Goal: Task Accomplishment & Management: Manage account settings

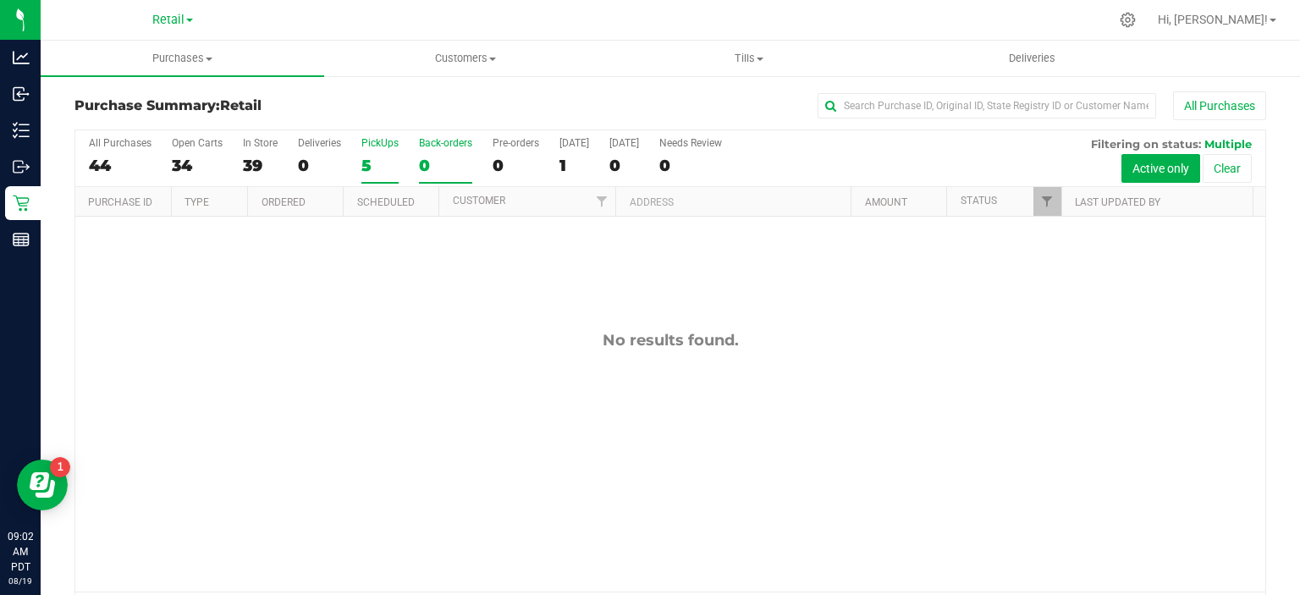
click at [367, 166] on div "5" at bounding box center [379, 165] width 37 height 19
click at [0, 0] on input "PickUps 5" at bounding box center [0, 0] width 0 height 0
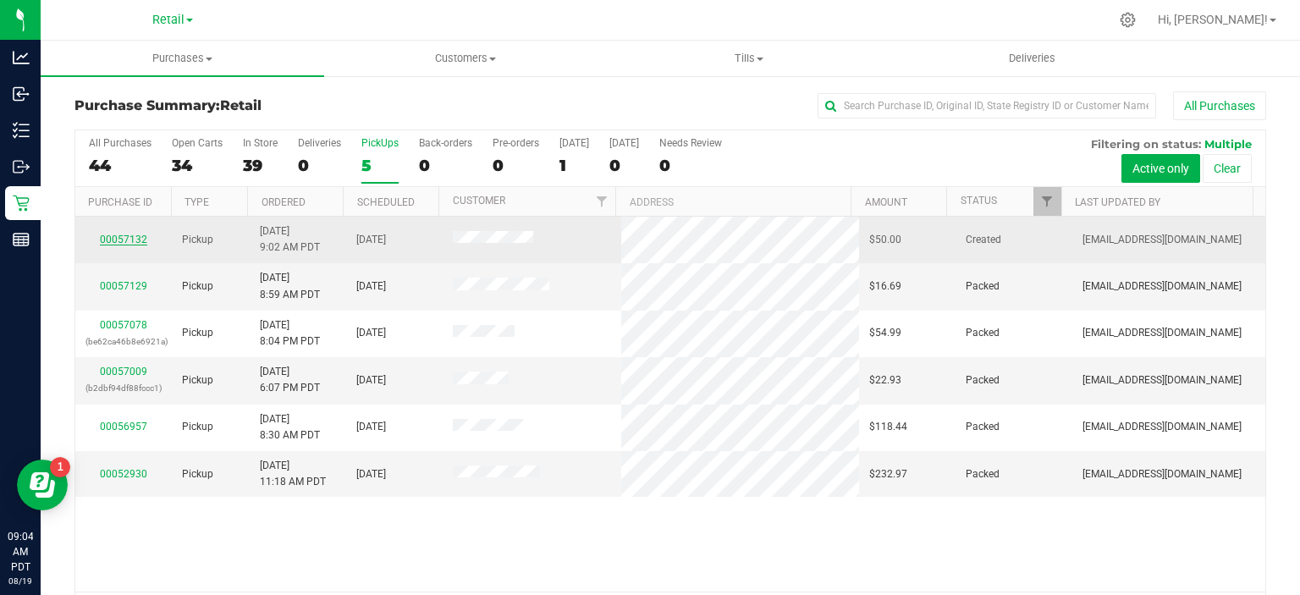
click at [132, 241] on link "00057132" at bounding box center [123, 240] width 47 height 12
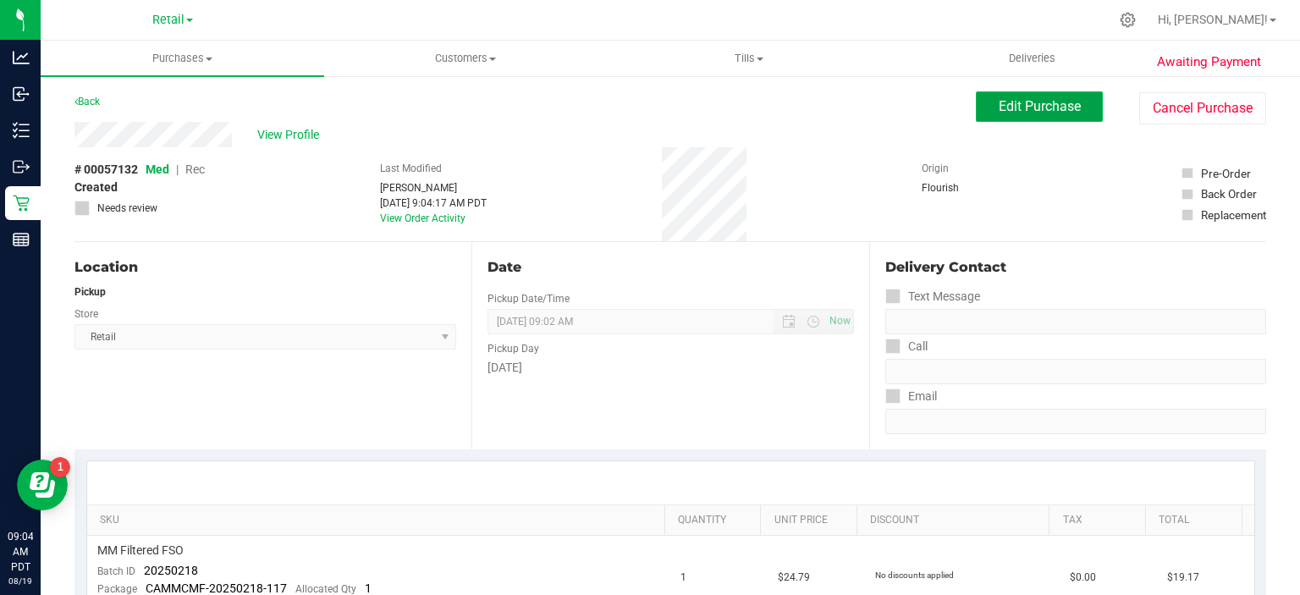
click at [1040, 110] on span "Edit Purchase" at bounding box center [1040, 106] width 82 height 16
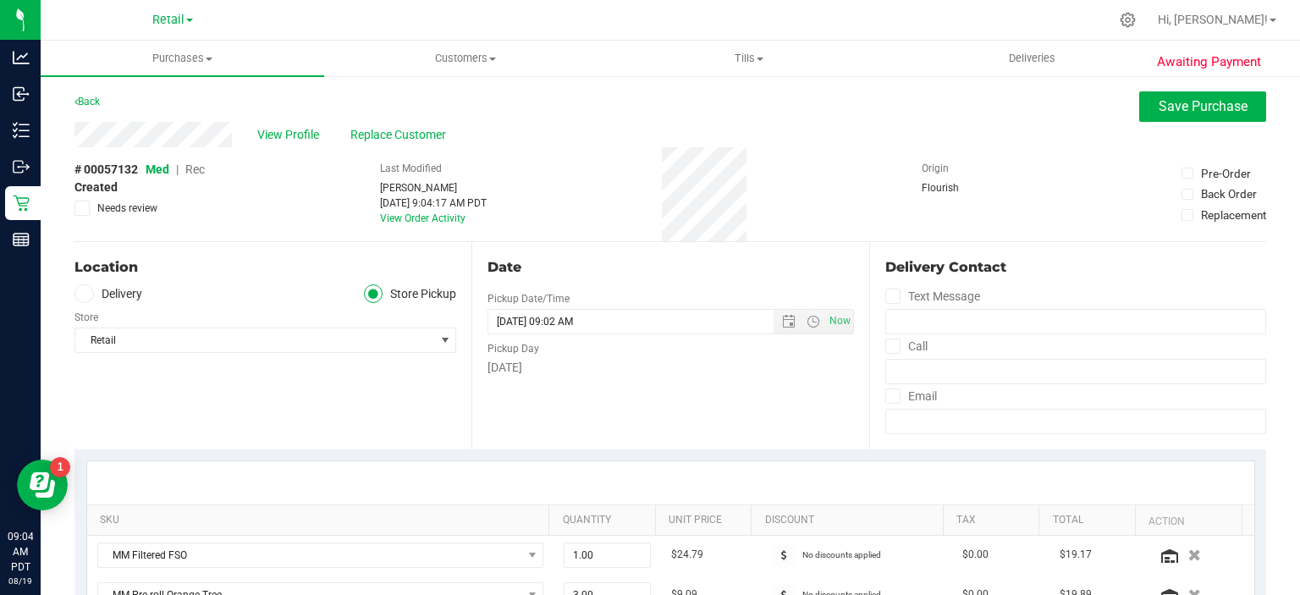
click at [202, 176] on span "Rec" at bounding box center [194, 170] width 19 height 14
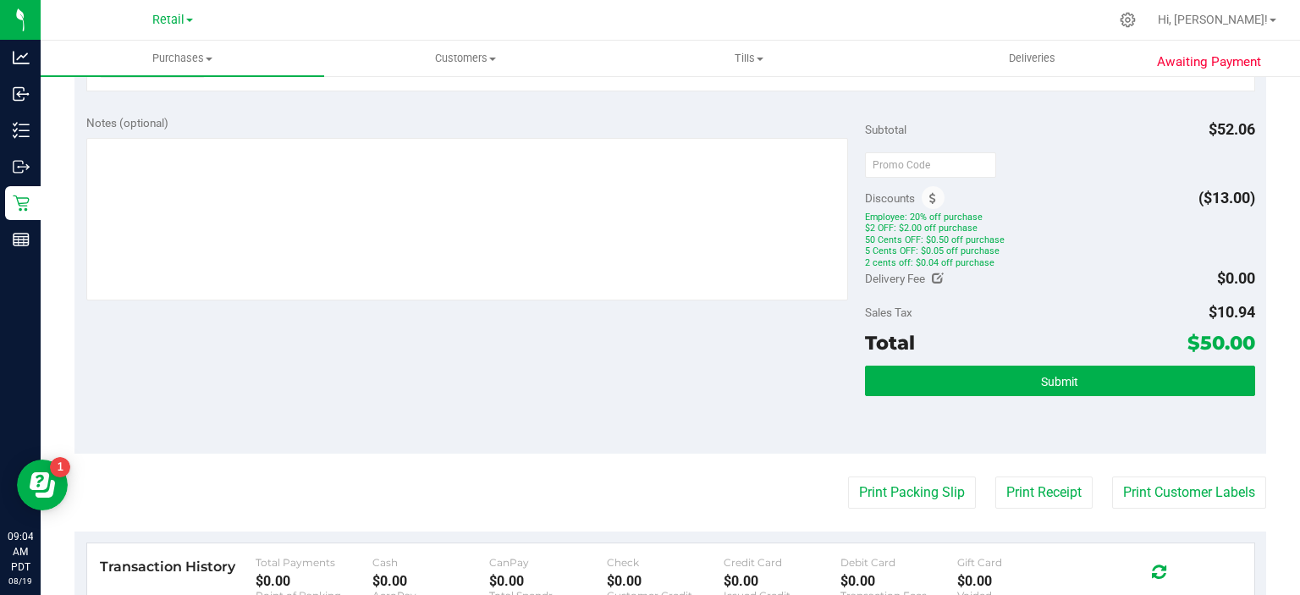
scroll to position [647, 0]
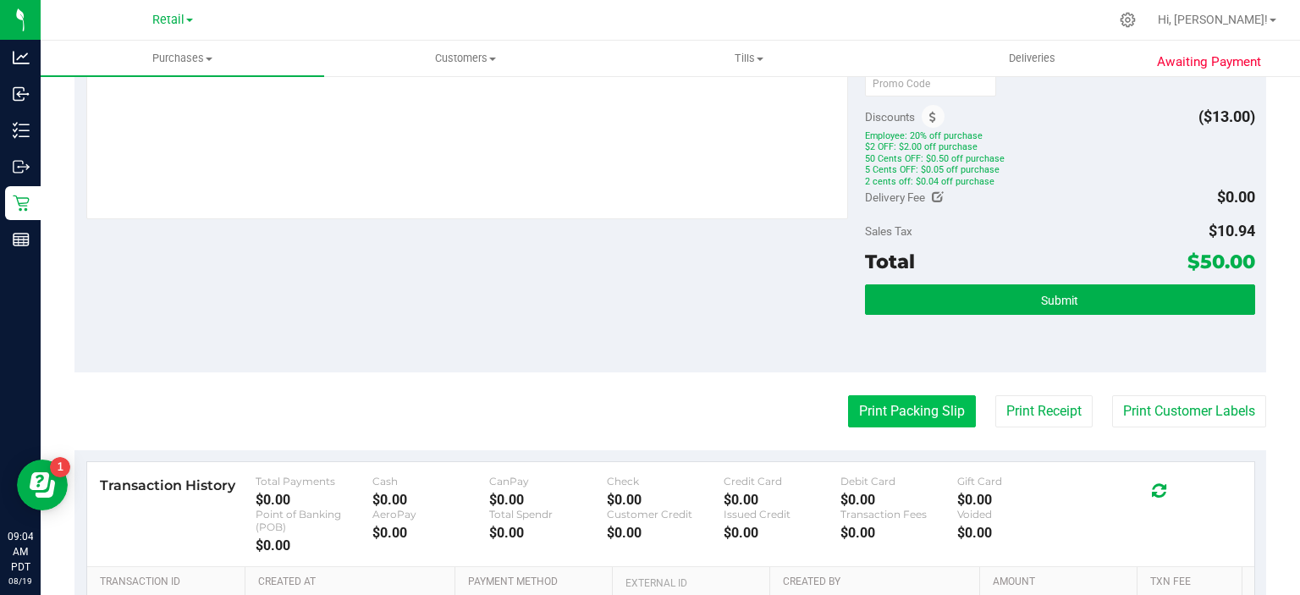
click at [901, 410] on button "Print Packing Slip" at bounding box center [912, 411] width 128 height 32
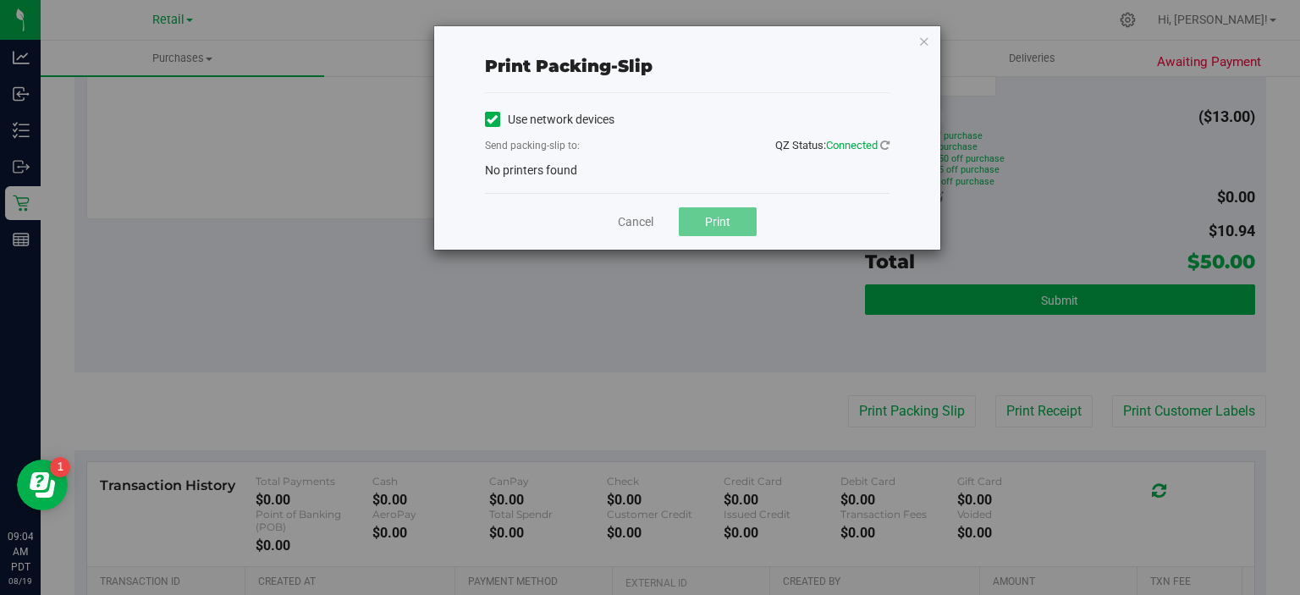
click at [498, 120] on span at bounding box center [492, 119] width 15 height 15
click at [0, 0] on input "Use network devices" at bounding box center [0, 0] width 0 height 0
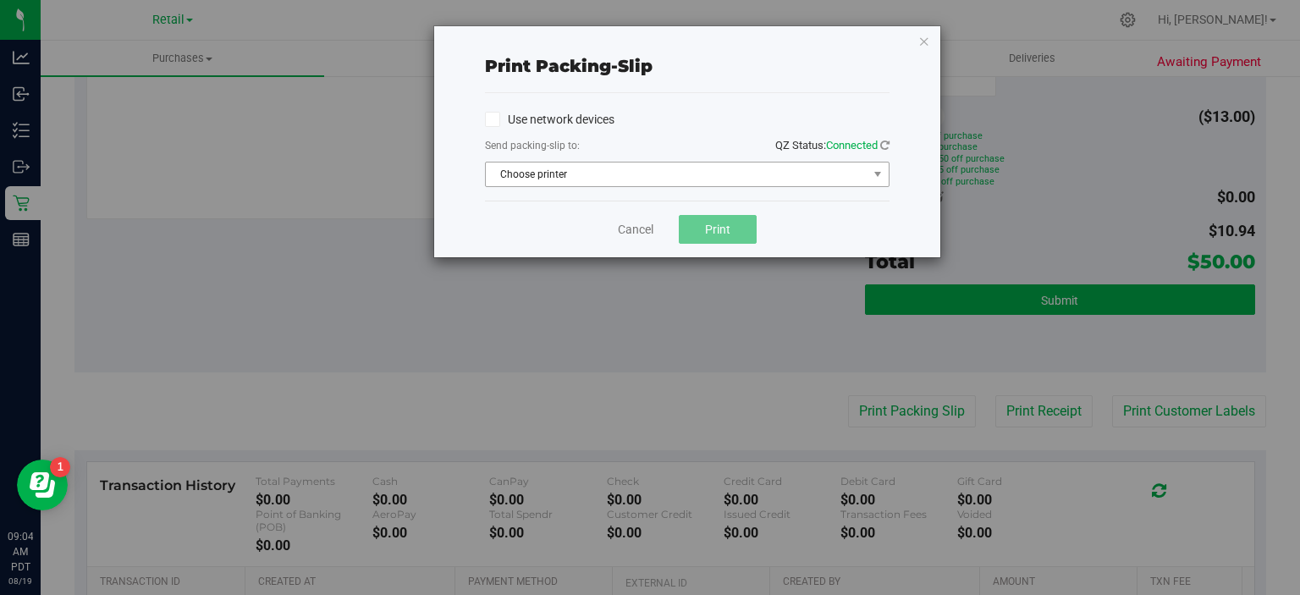
click at [615, 176] on span "Choose printer" at bounding box center [677, 175] width 382 height 24
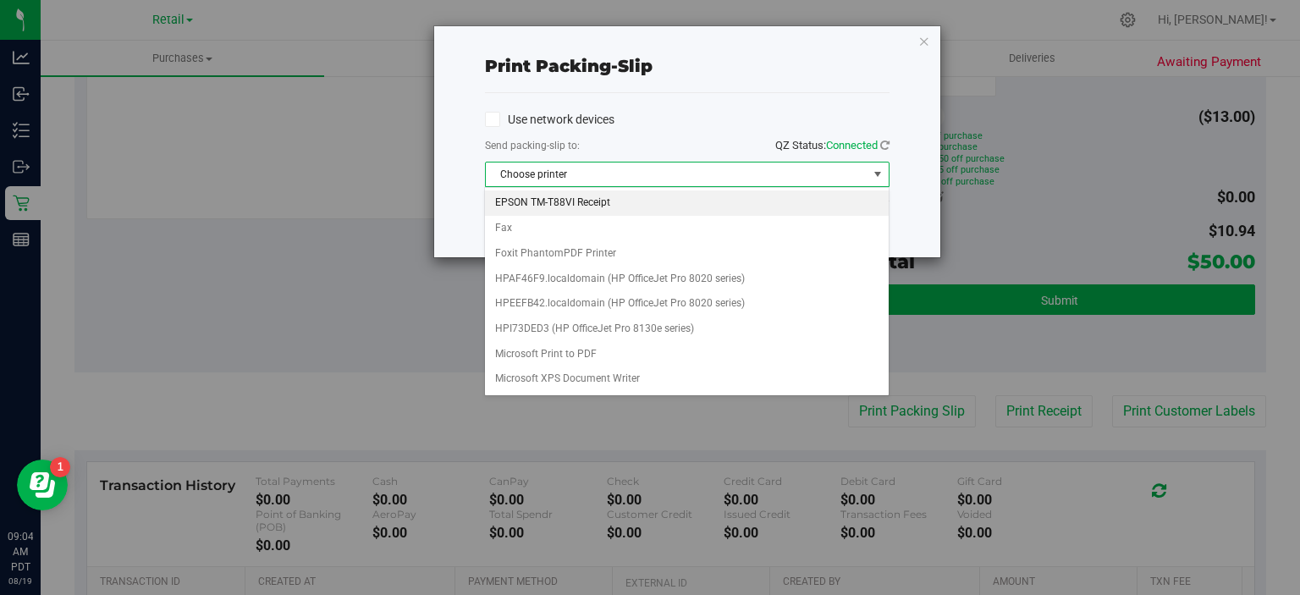
click at [582, 208] on li "EPSON TM-T88VI Receipt" at bounding box center [686, 202] width 403 height 25
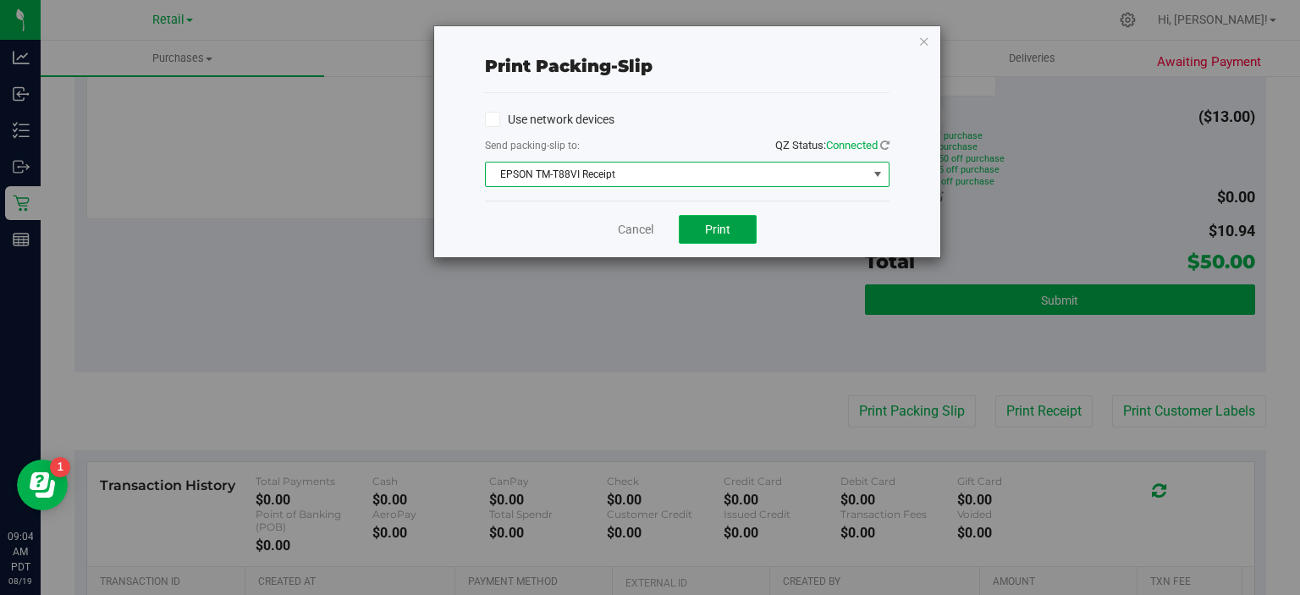
click at [730, 233] on span "Print" at bounding box center [717, 230] width 25 height 14
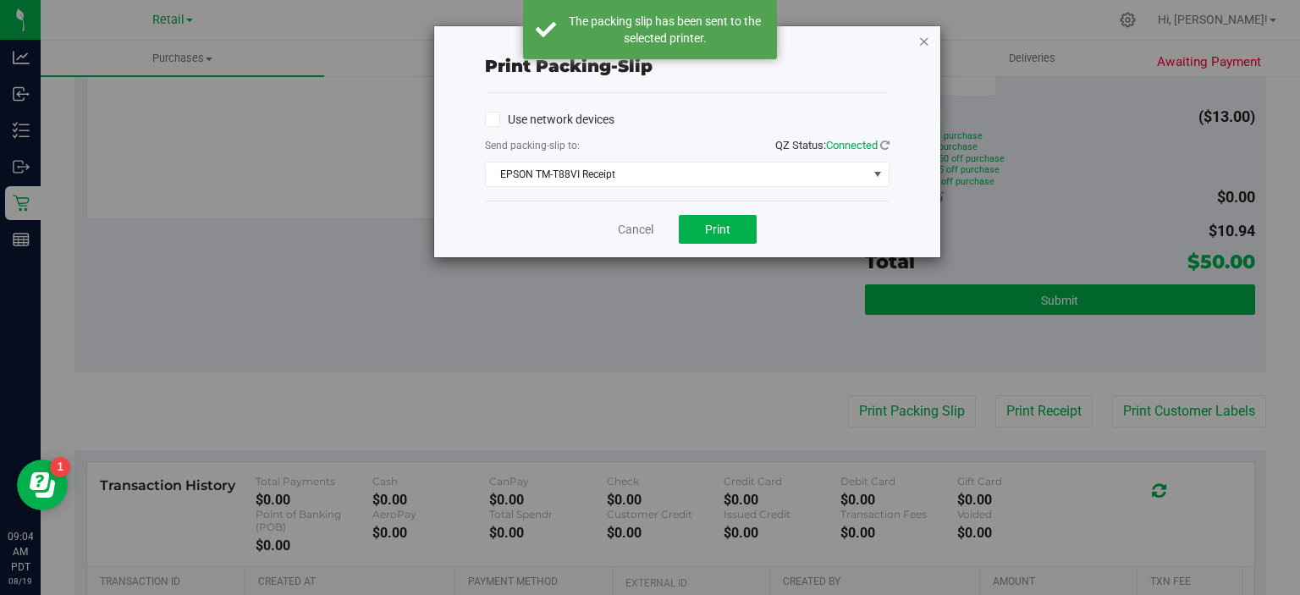
click at [921, 42] on icon "button" at bounding box center [924, 40] width 12 height 20
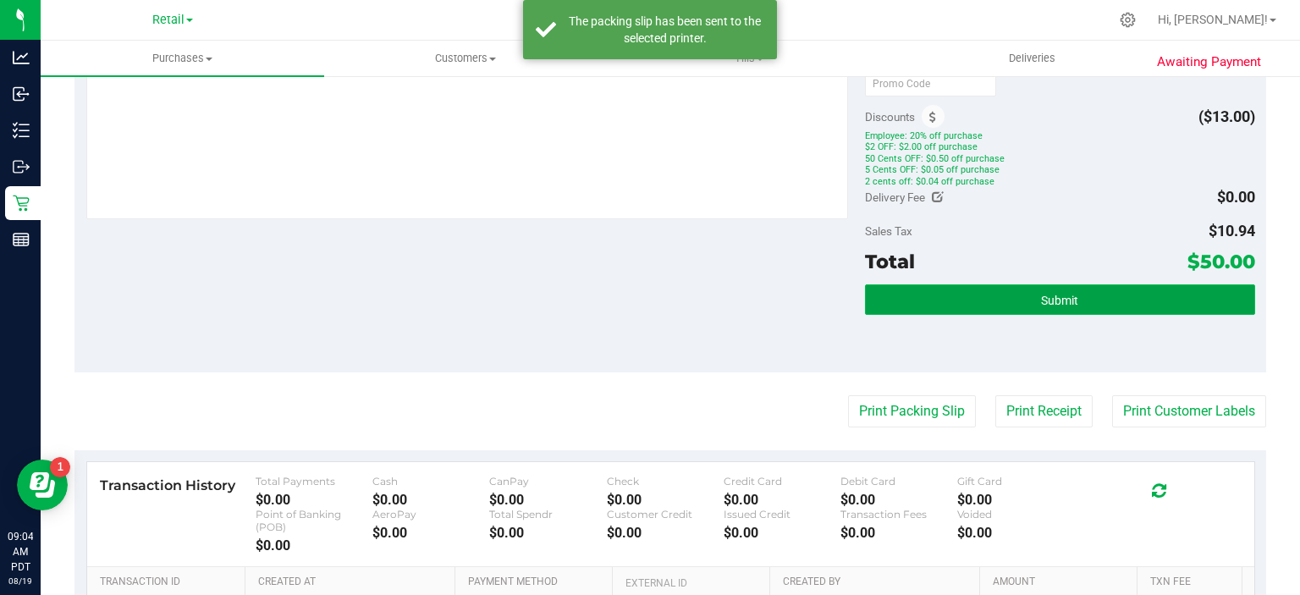
click at [1077, 295] on button "Submit" at bounding box center [1059, 299] width 389 height 30
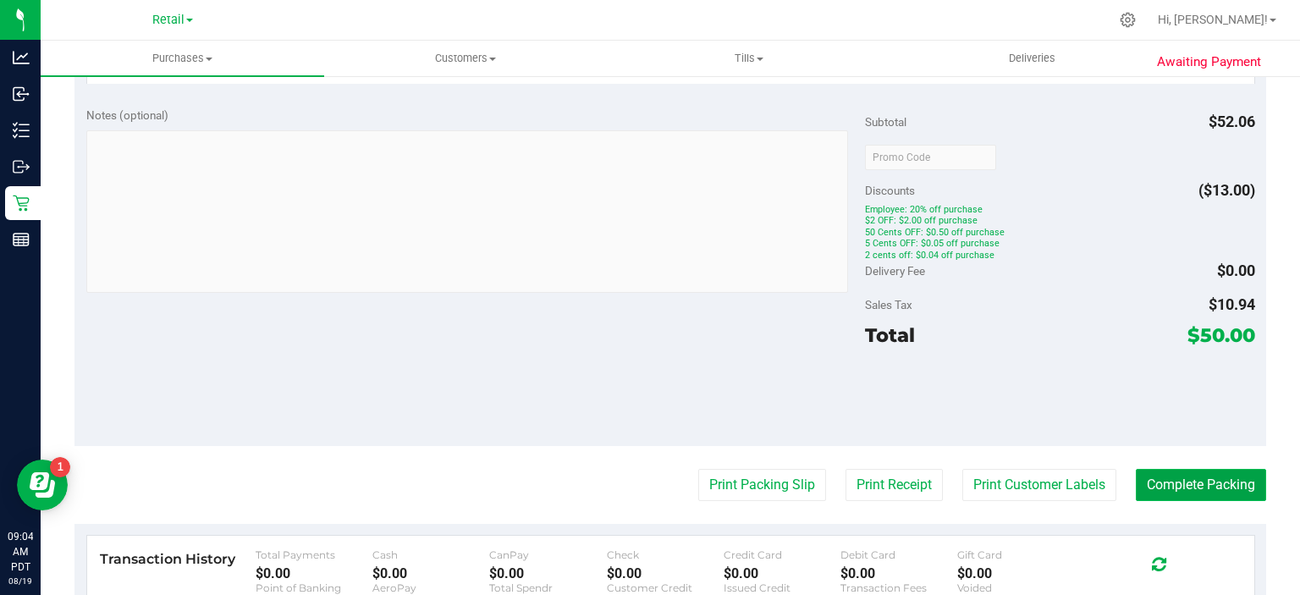
click at [1224, 479] on button "Complete Packing" at bounding box center [1201, 485] width 130 height 32
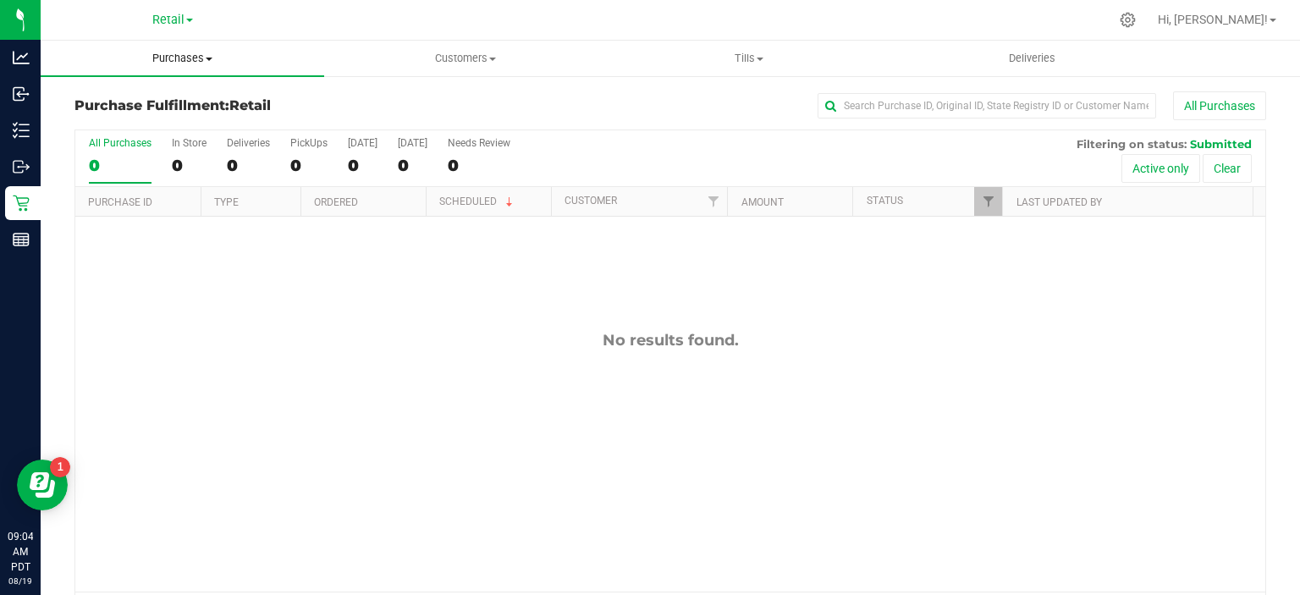
click at [208, 54] on span "Purchases" at bounding box center [183, 58] width 284 height 15
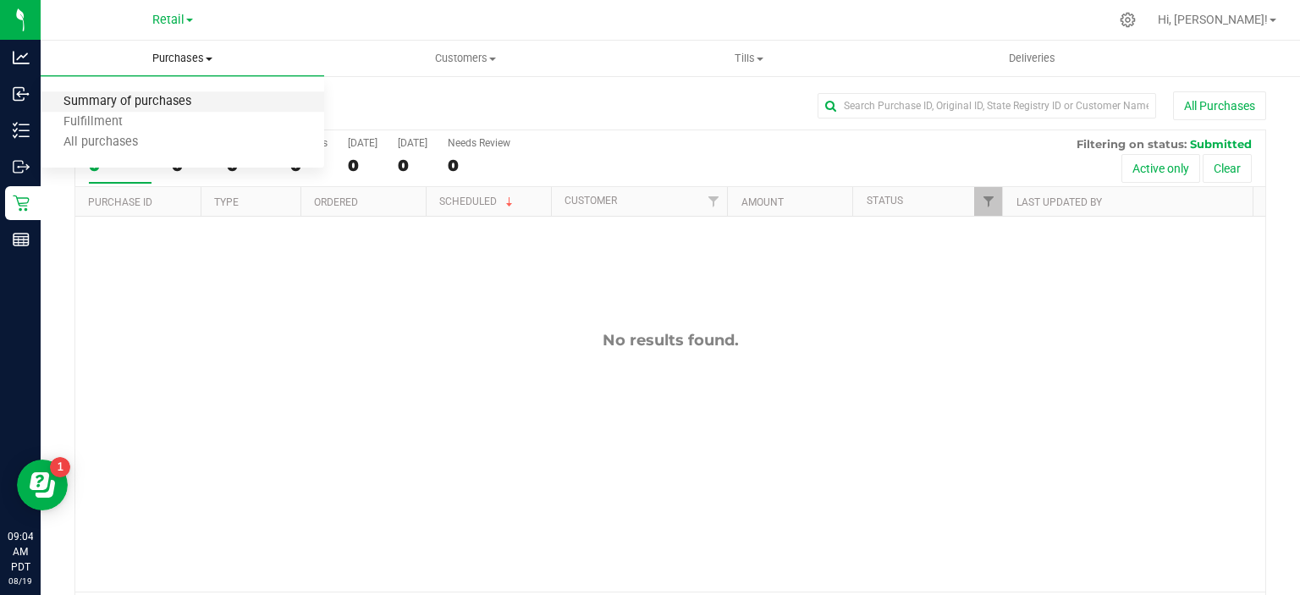
click at [174, 105] on span "Summary of purchases" at bounding box center [128, 102] width 174 height 14
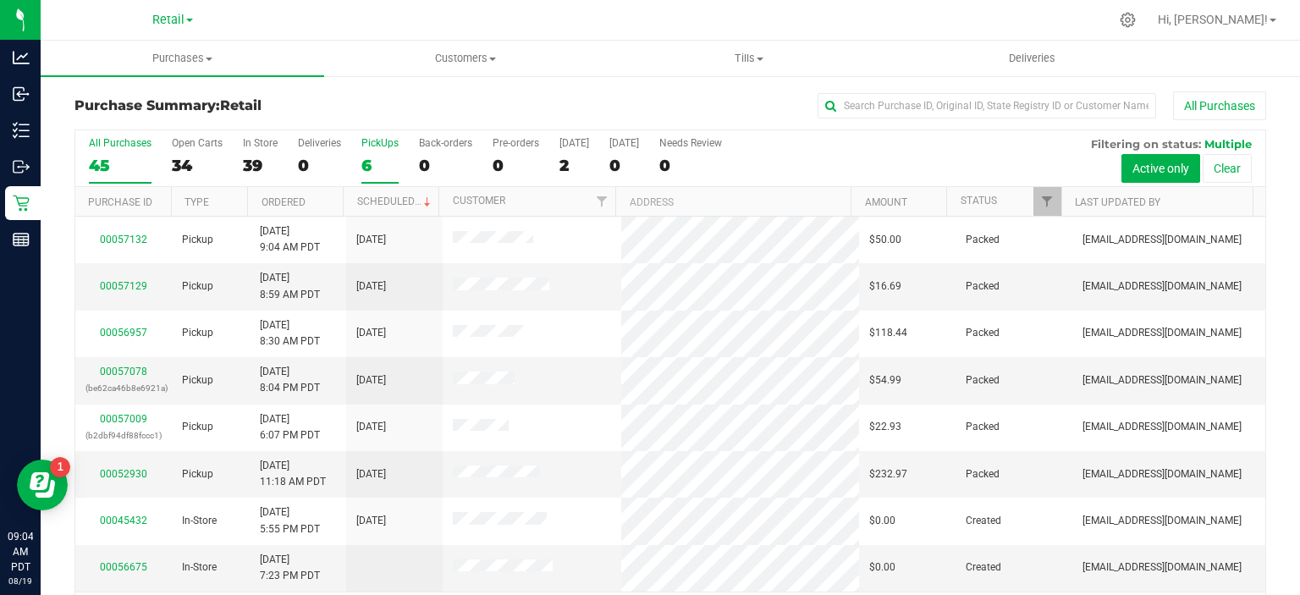
click at [368, 165] on div "6" at bounding box center [379, 165] width 37 height 19
click at [0, 0] on input "PickUps 6" at bounding box center [0, 0] width 0 height 0
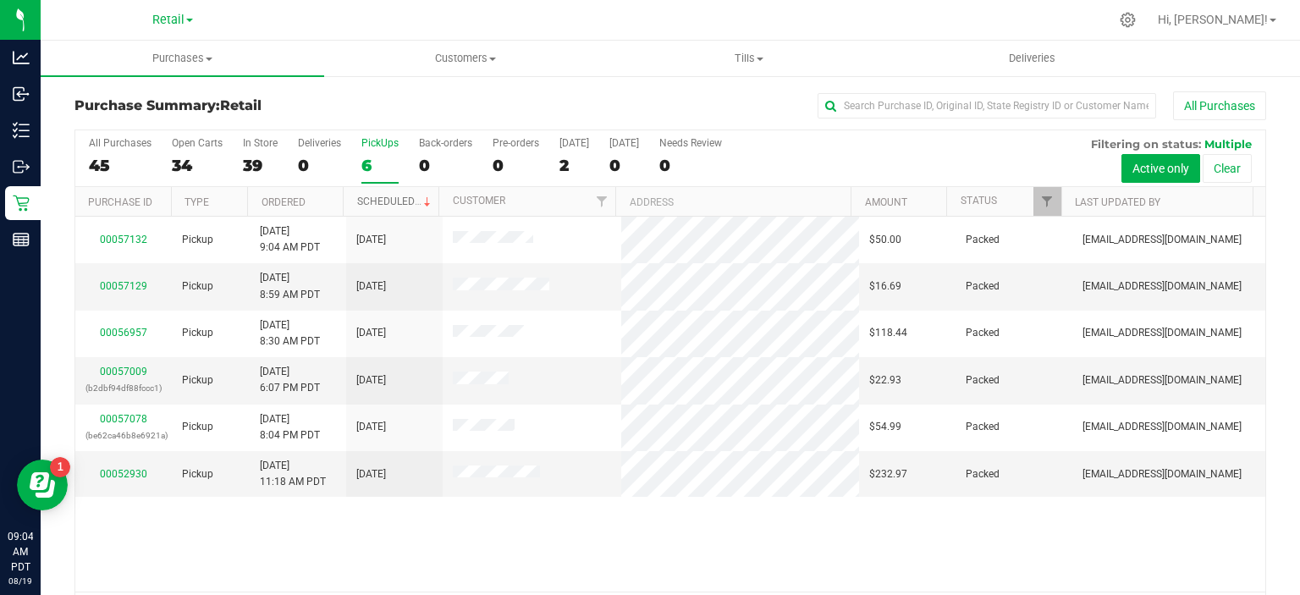
click at [400, 201] on link "Scheduled" at bounding box center [395, 202] width 77 height 12
click at [433, 171] on div "0" at bounding box center [445, 165] width 53 height 19
click at [0, 0] on input "Back-orders 0" at bounding box center [0, 0] width 0 height 0
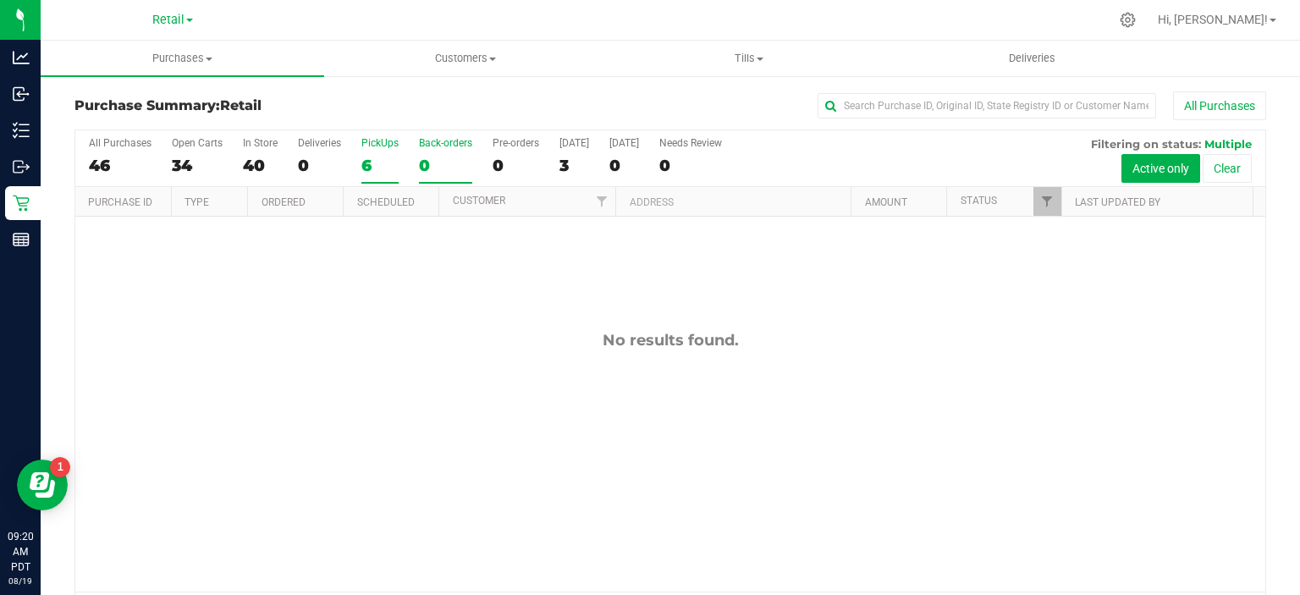
click at [366, 163] on div "6" at bounding box center [379, 165] width 37 height 19
click at [0, 0] on input "PickUps 6" at bounding box center [0, 0] width 0 height 0
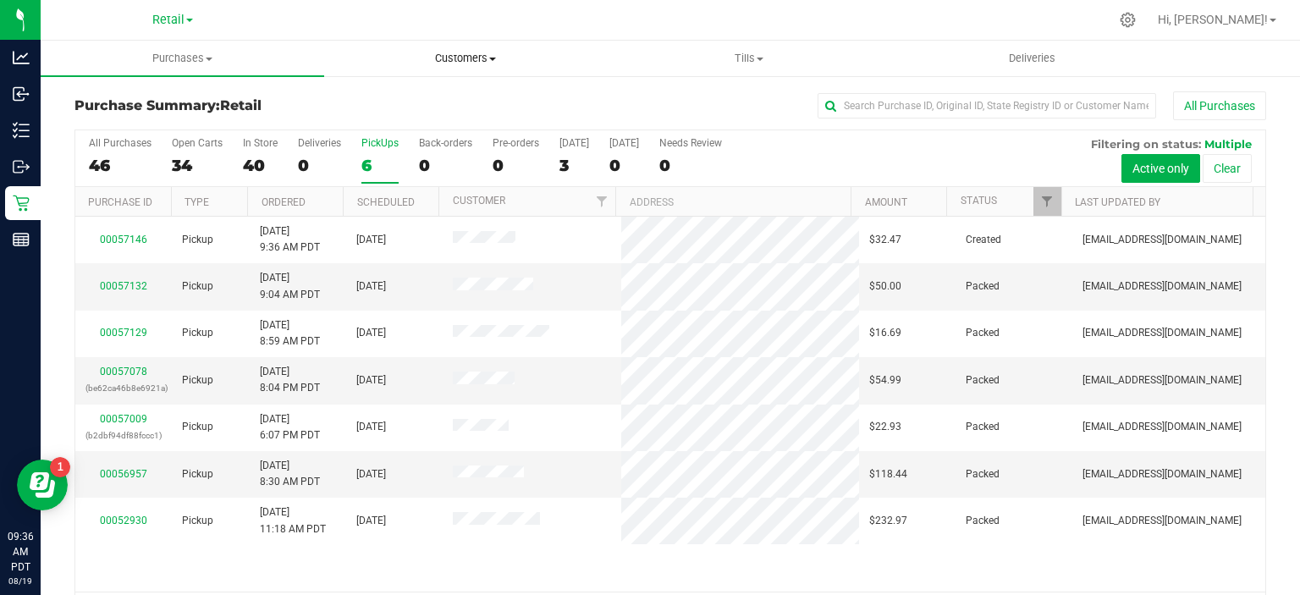
click at [493, 58] on span at bounding box center [492, 59] width 7 height 3
click at [416, 96] on span "All customers" at bounding box center [385, 102] width 122 height 14
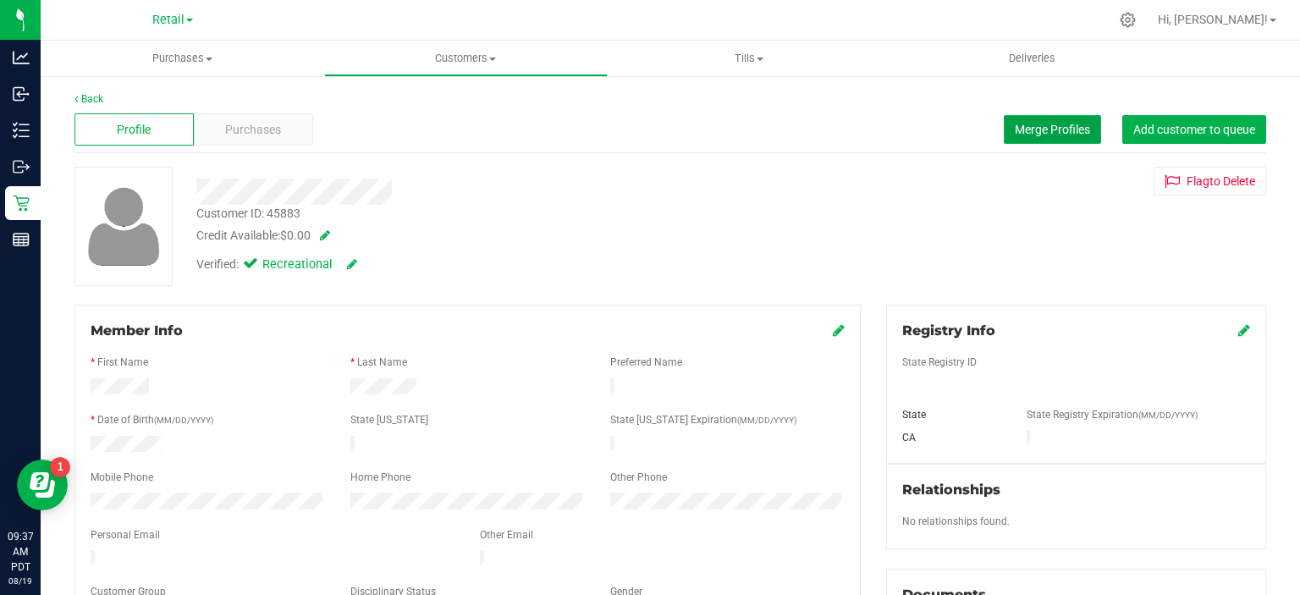
click at [1046, 126] on span "Merge Profiles" at bounding box center [1052, 130] width 75 height 14
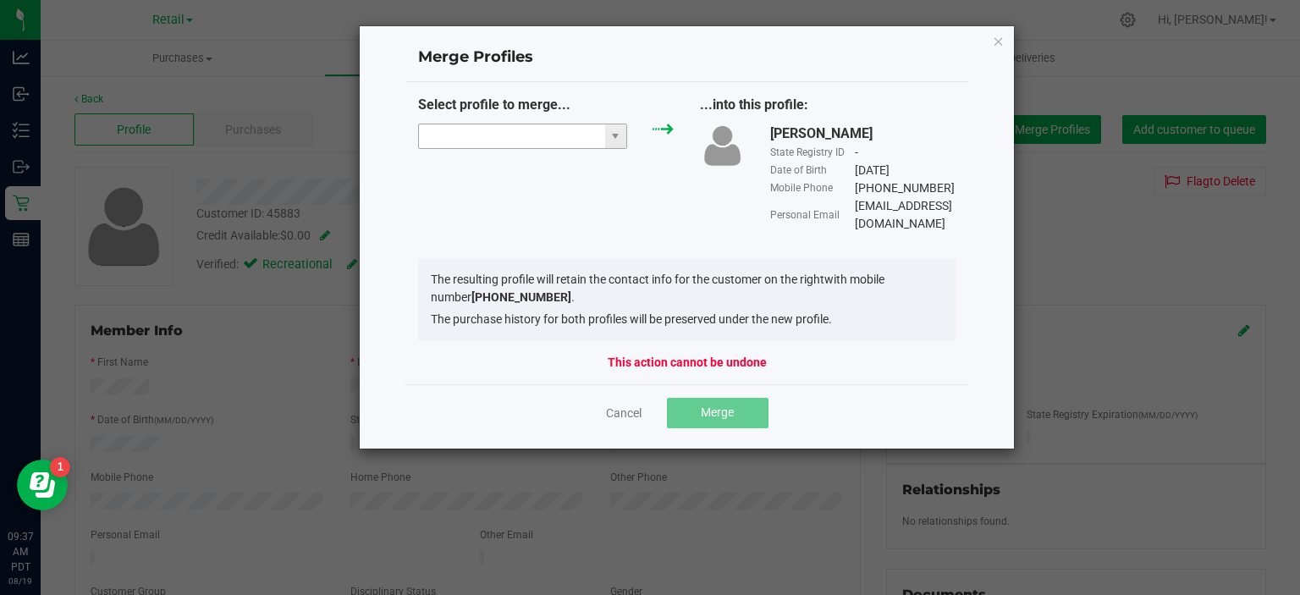
click at [519, 129] on input "NO DATA FOUND" at bounding box center [512, 136] width 186 height 24
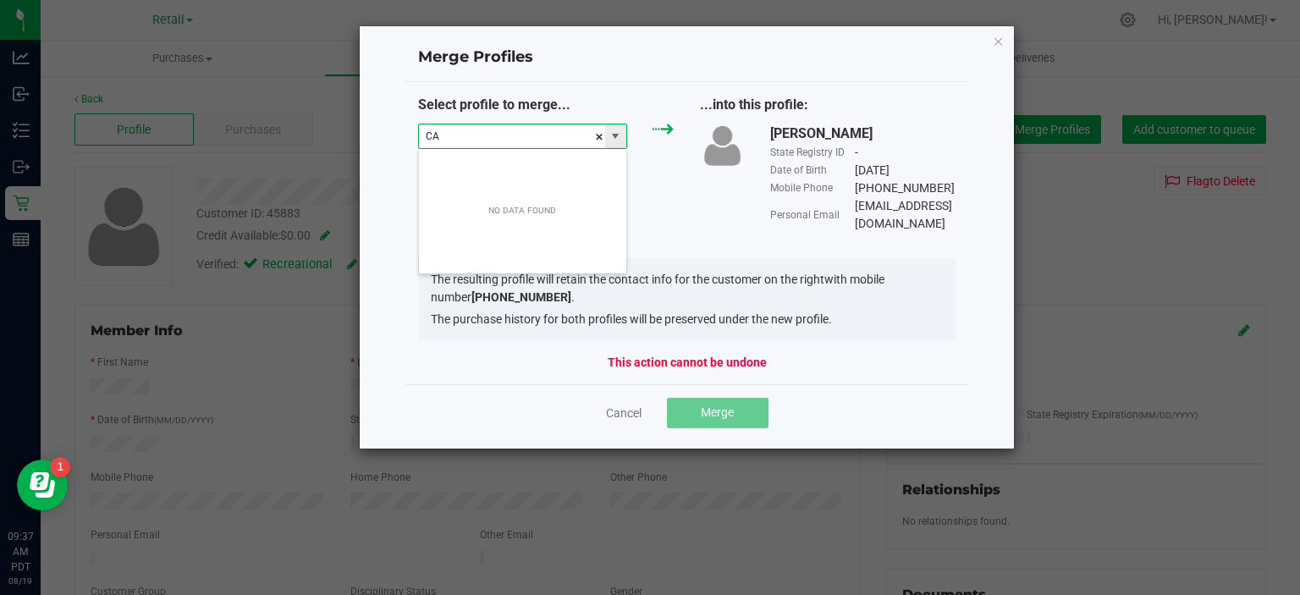
scroll to position [25, 210]
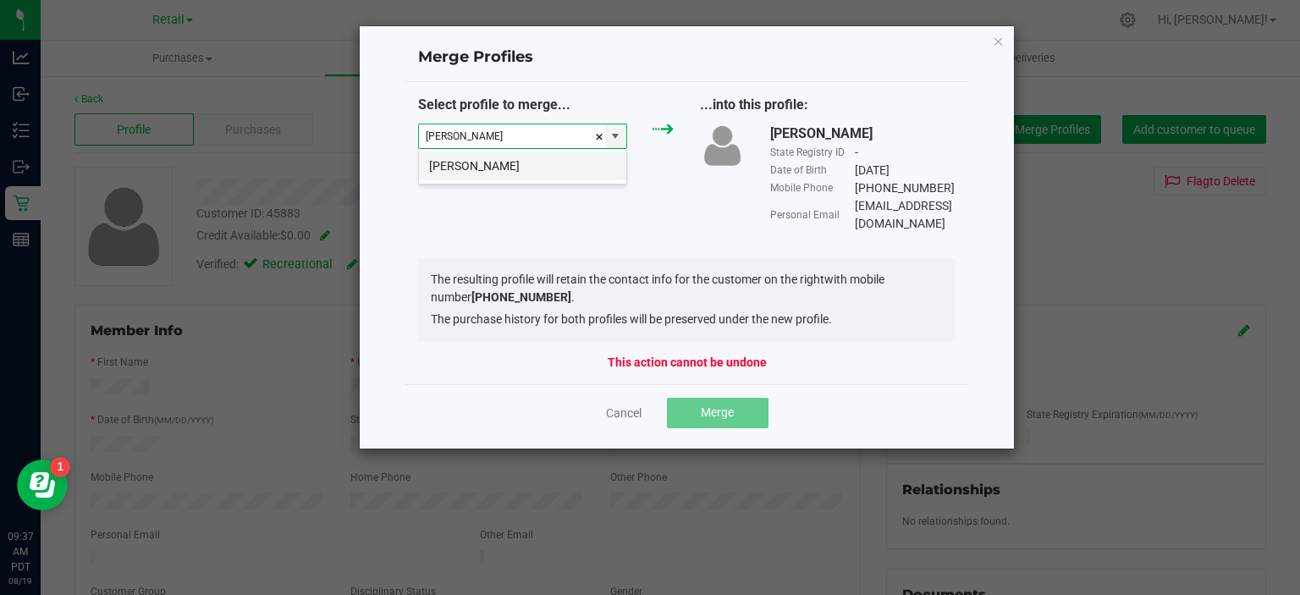
click at [549, 159] on li "[PERSON_NAME]" at bounding box center [522, 165] width 207 height 29
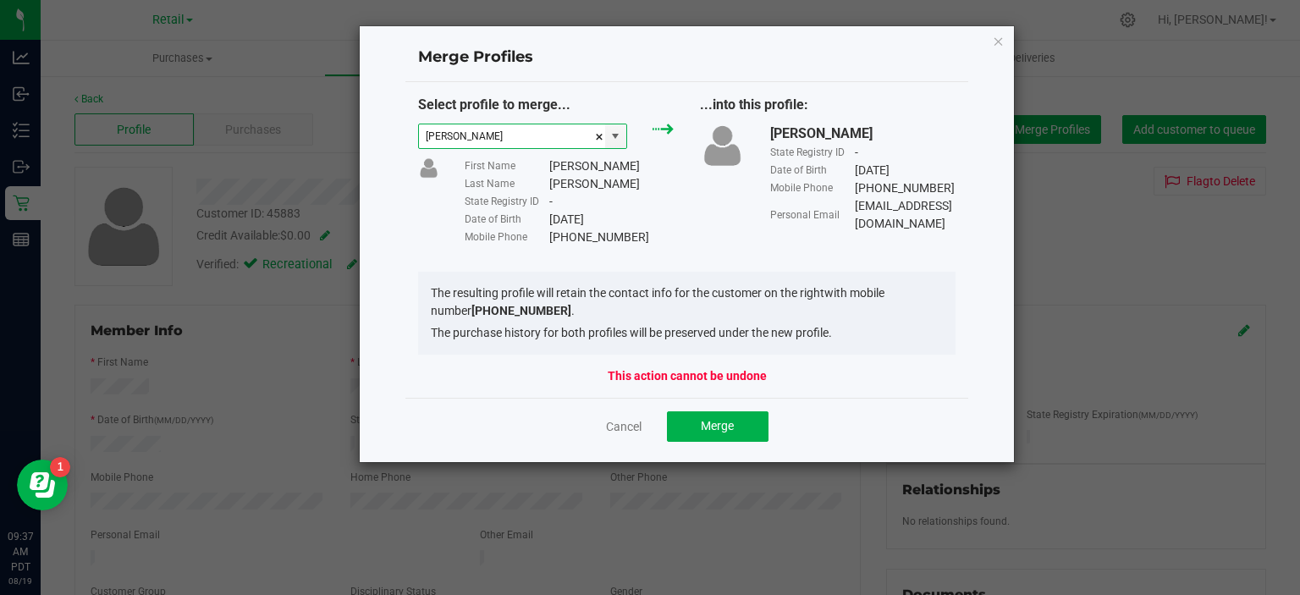
type input "[PERSON_NAME]"
click at [721, 421] on span "Merge" at bounding box center [717, 426] width 33 height 14
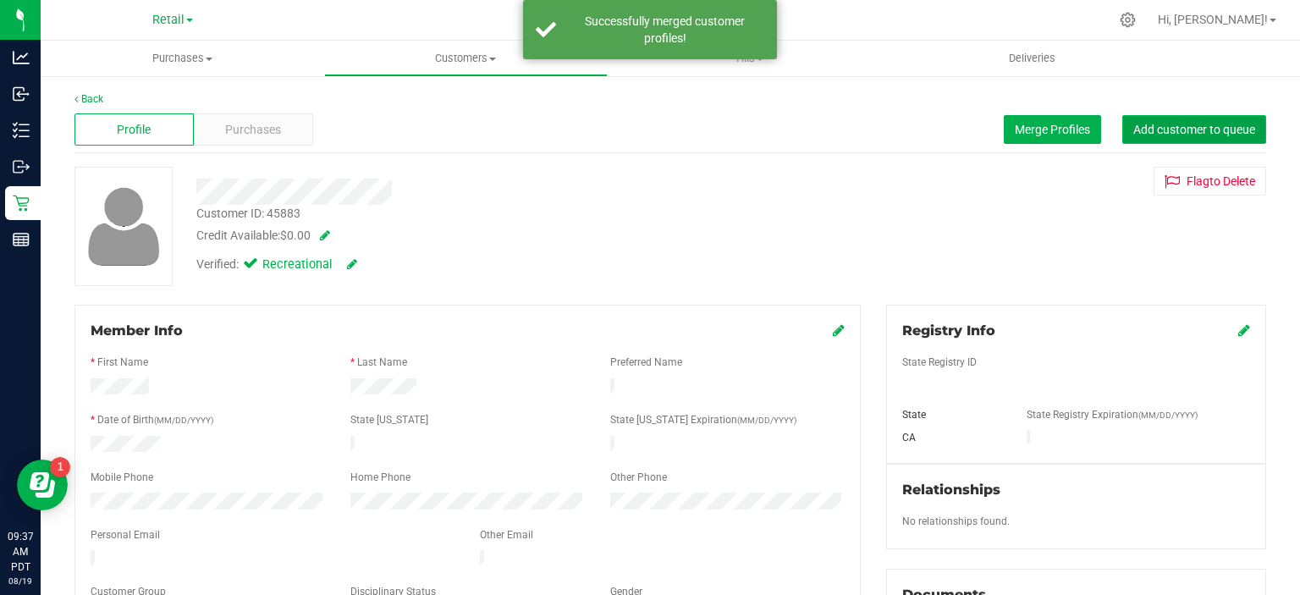
click at [1215, 126] on span "Add customer to queue" at bounding box center [1194, 130] width 122 height 14
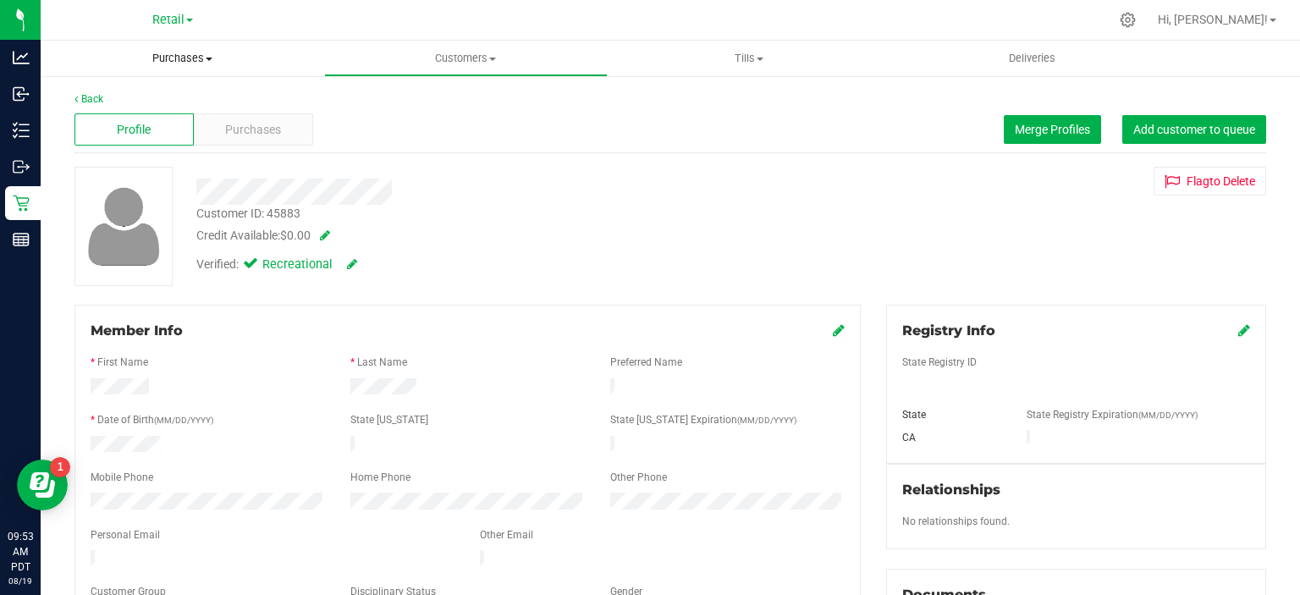
click at [197, 58] on span "Purchases" at bounding box center [183, 58] width 284 height 15
click at [164, 98] on span "Summary of purchases" at bounding box center [128, 102] width 174 height 14
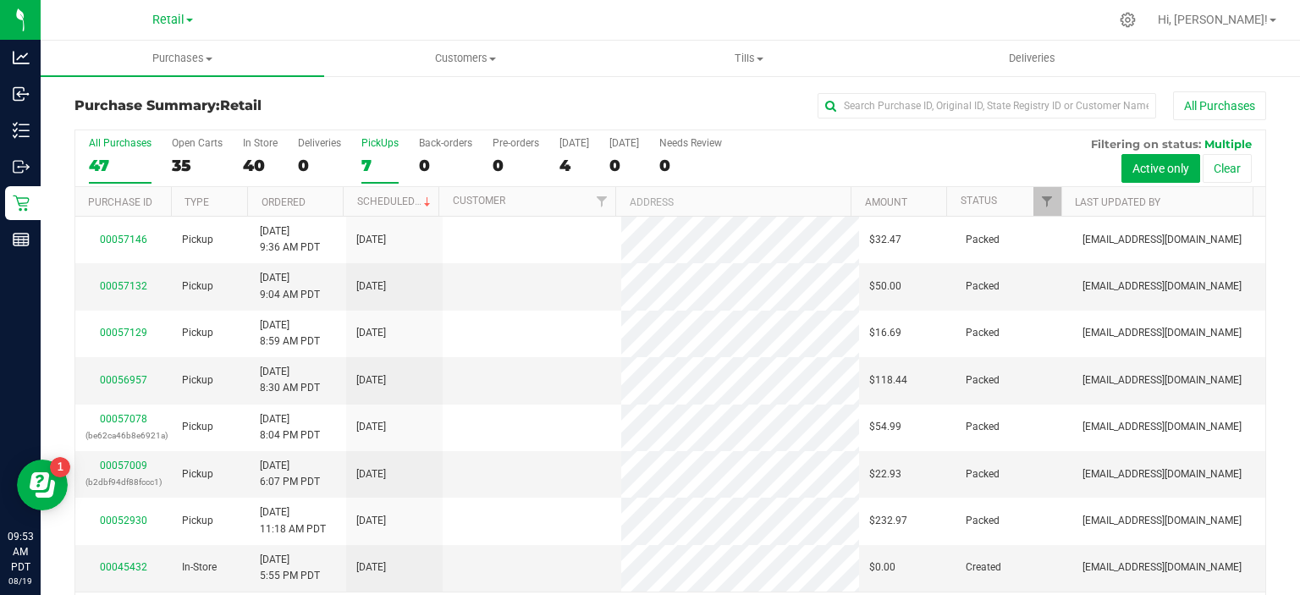
click at [373, 156] on div "7" at bounding box center [379, 165] width 37 height 19
click at [0, 0] on input "PickUps 7" at bounding box center [0, 0] width 0 height 0
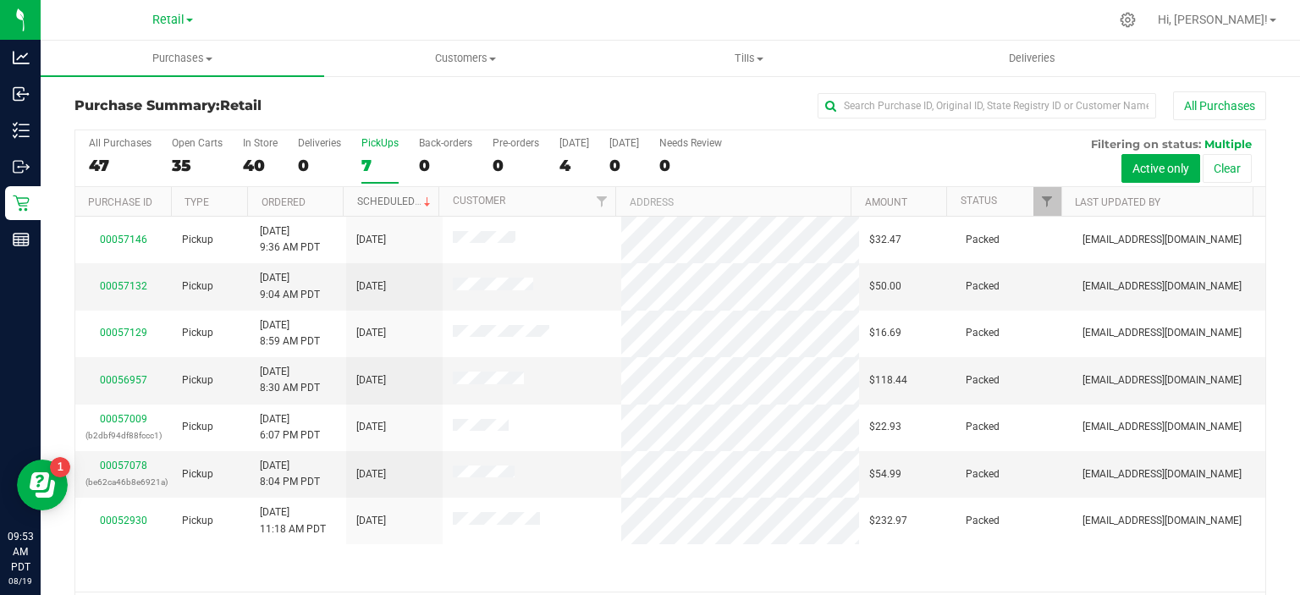
click at [421, 200] on span at bounding box center [428, 203] width 14 height 14
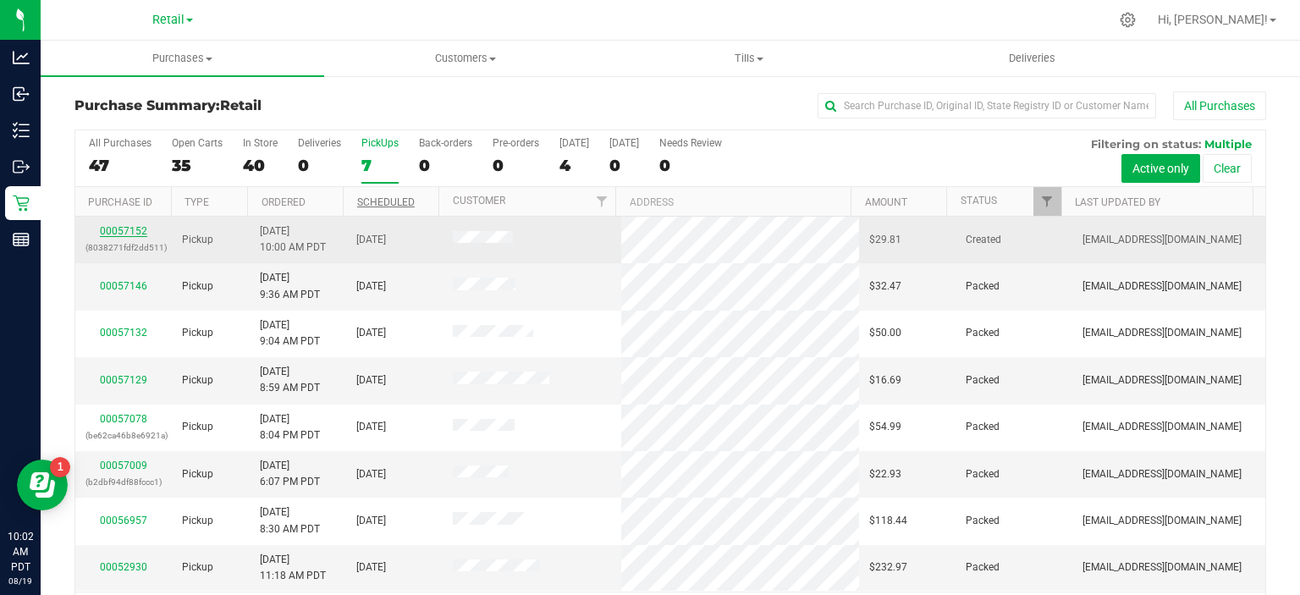
click at [124, 230] on link "00057152" at bounding box center [123, 231] width 47 height 12
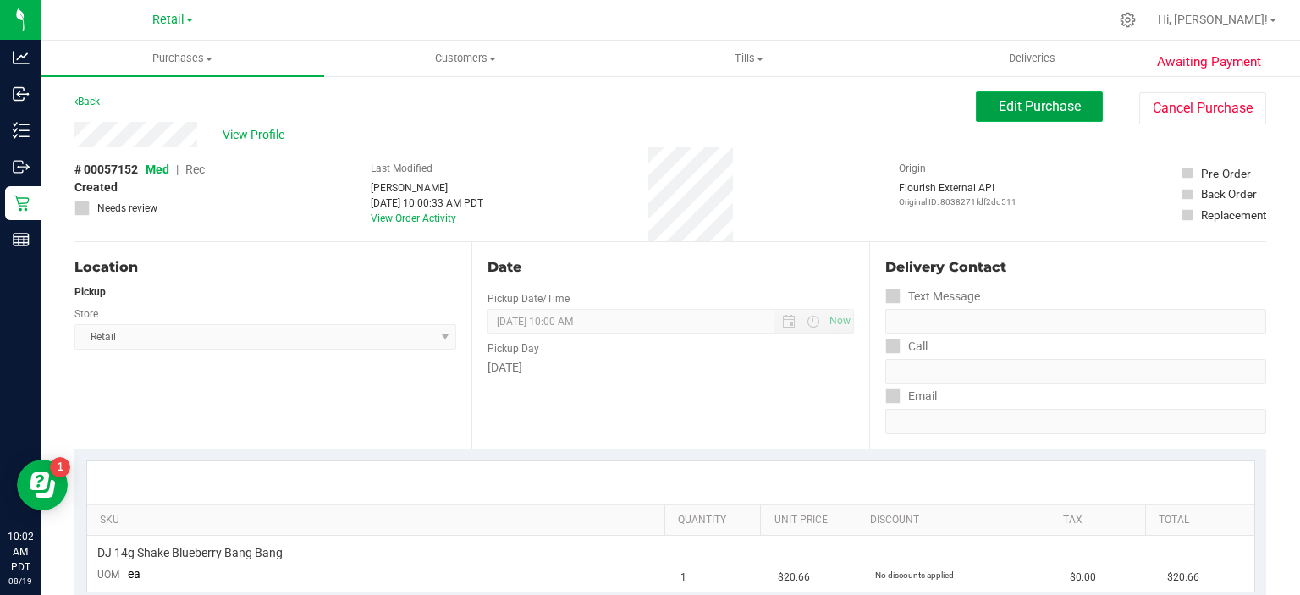
click at [1044, 108] on span "Edit Purchase" at bounding box center [1040, 106] width 82 height 16
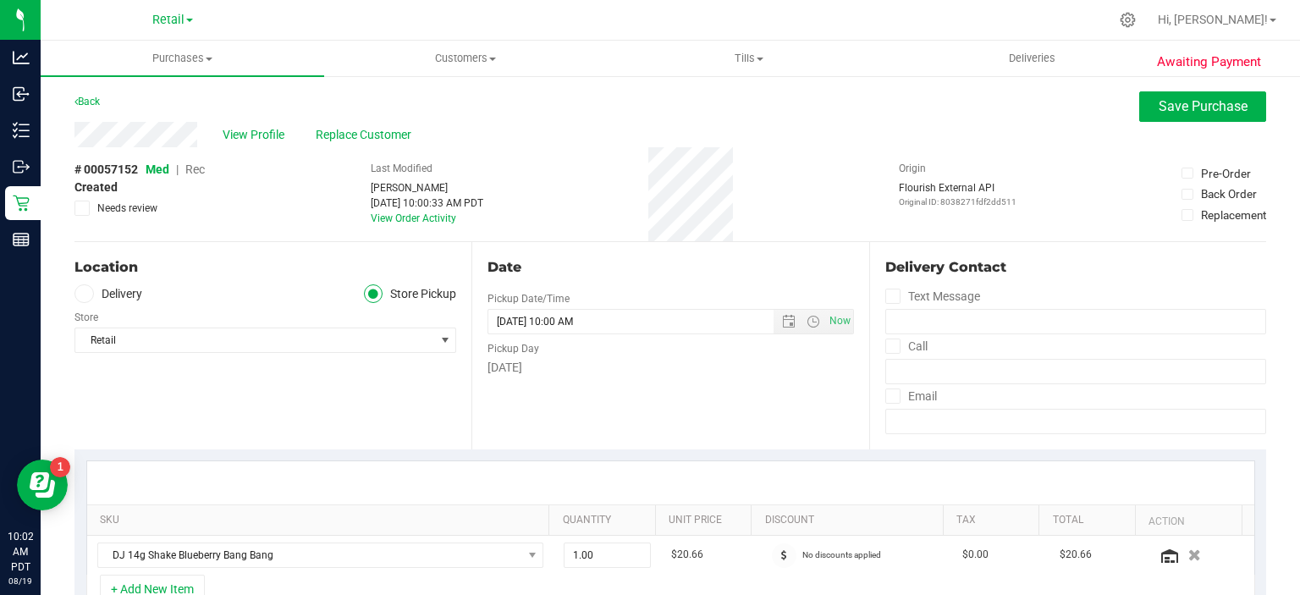
click at [195, 172] on span "Rec" at bounding box center [194, 170] width 19 height 14
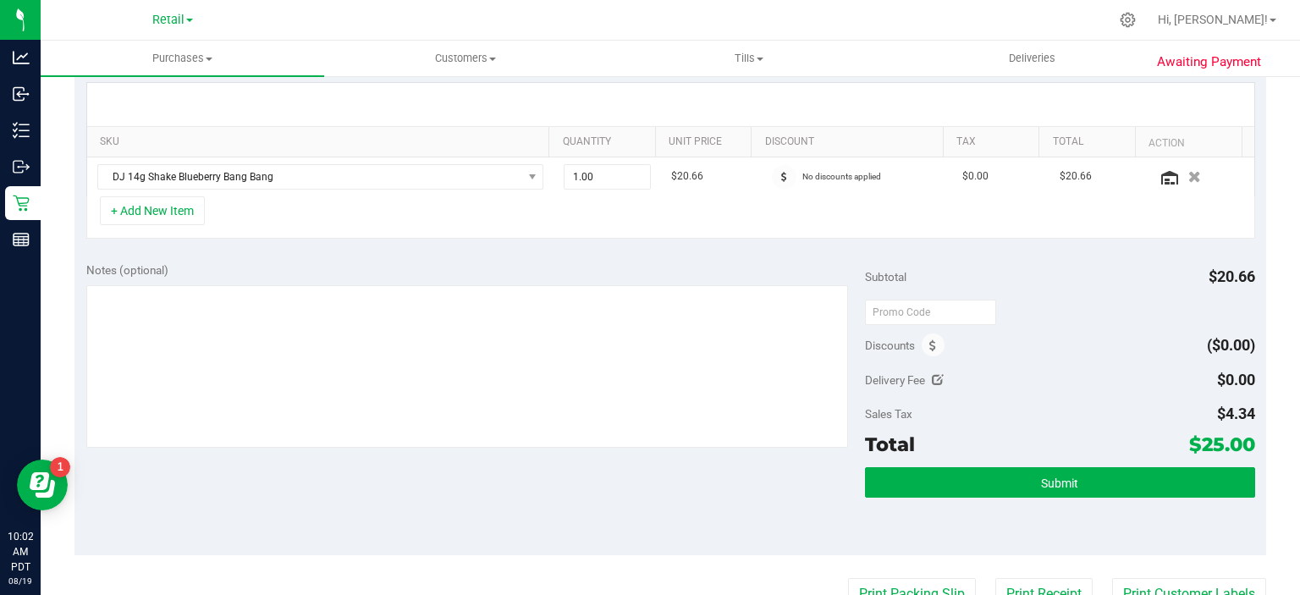
scroll to position [425, 0]
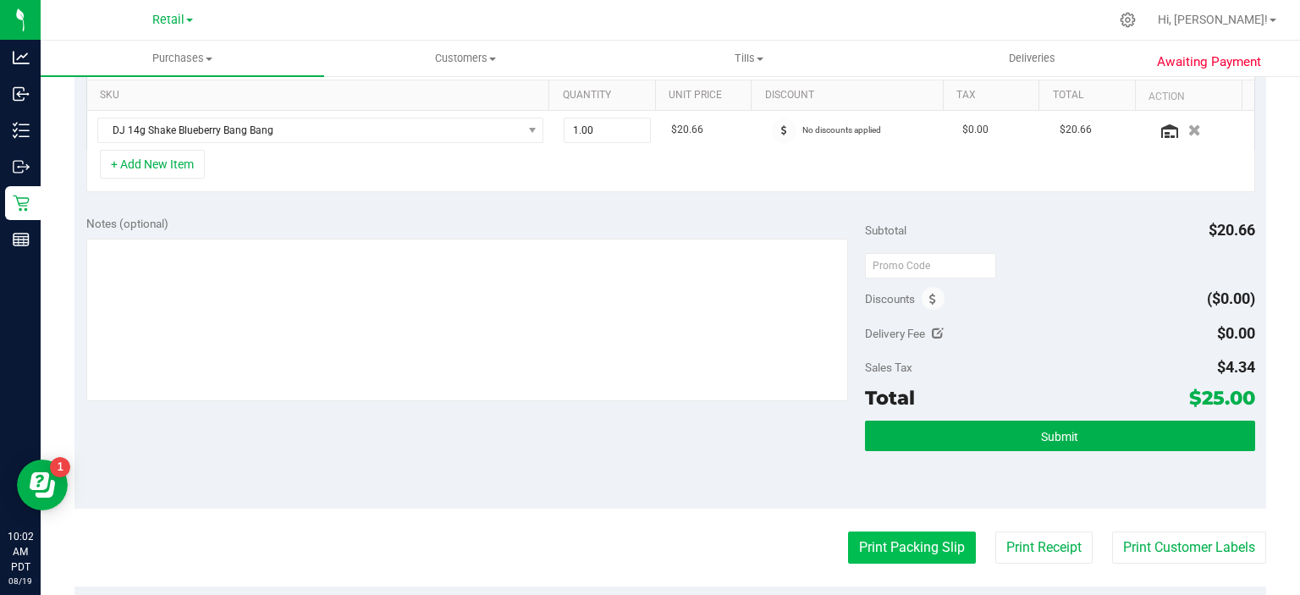
click at [922, 543] on button "Print Packing Slip" at bounding box center [912, 548] width 128 height 32
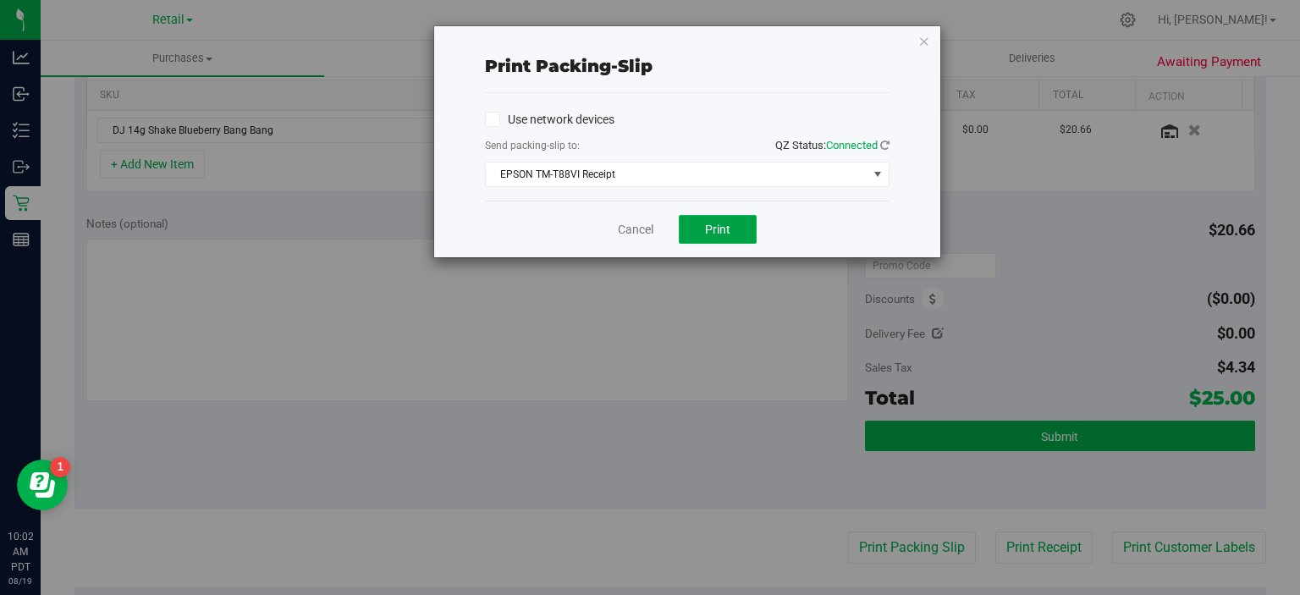
click at [724, 237] on button "Print" at bounding box center [718, 229] width 78 height 29
click at [924, 40] on icon "button" at bounding box center [924, 40] width 12 height 20
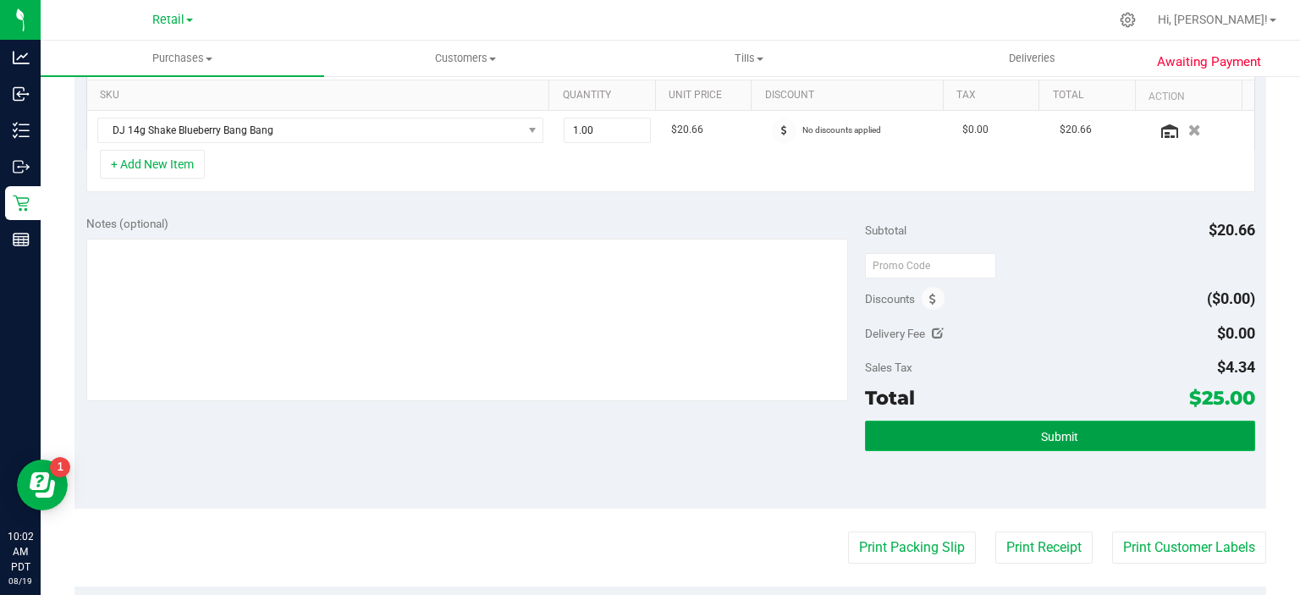
click at [1064, 442] on button "Submit" at bounding box center [1059, 436] width 389 height 30
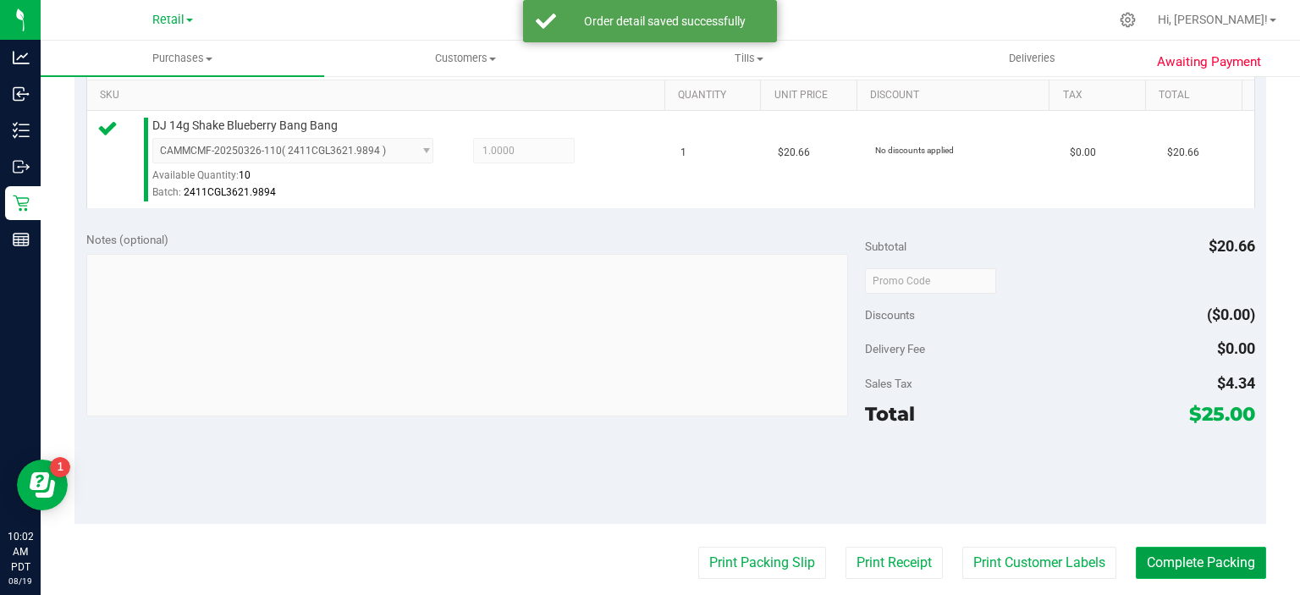
click at [1178, 557] on button "Complete Packing" at bounding box center [1201, 563] width 130 height 32
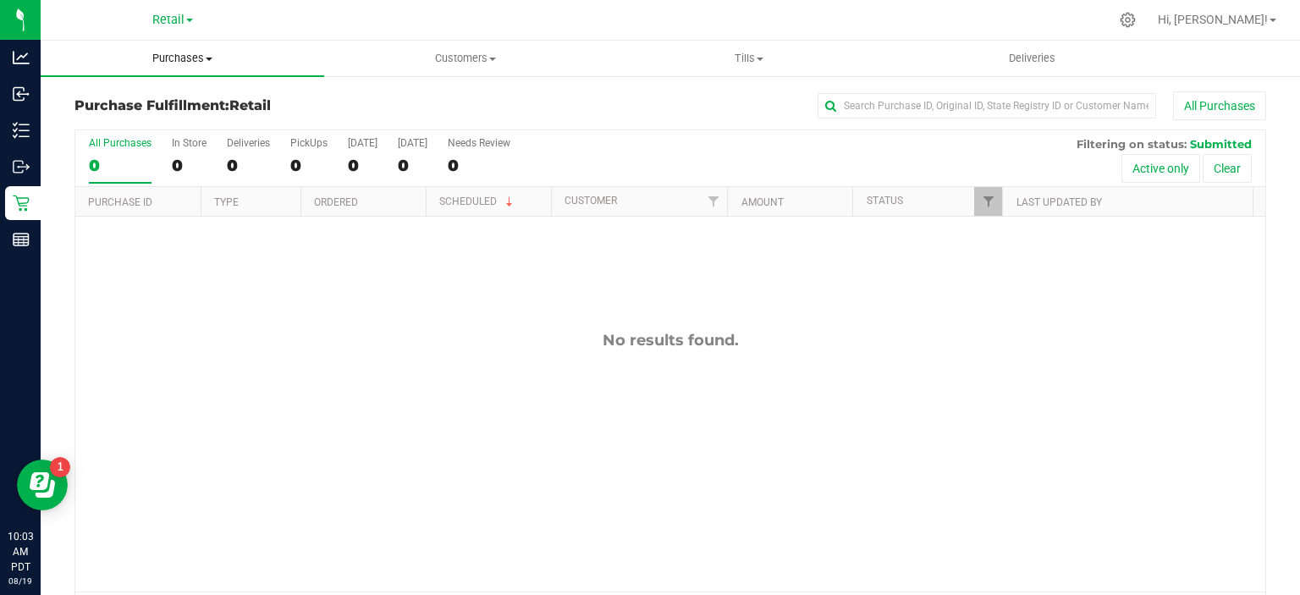
click at [196, 50] on uib-tab-heading "Purchases Summary of purchases Fulfillment All purchases" at bounding box center [183, 59] width 284 height 36
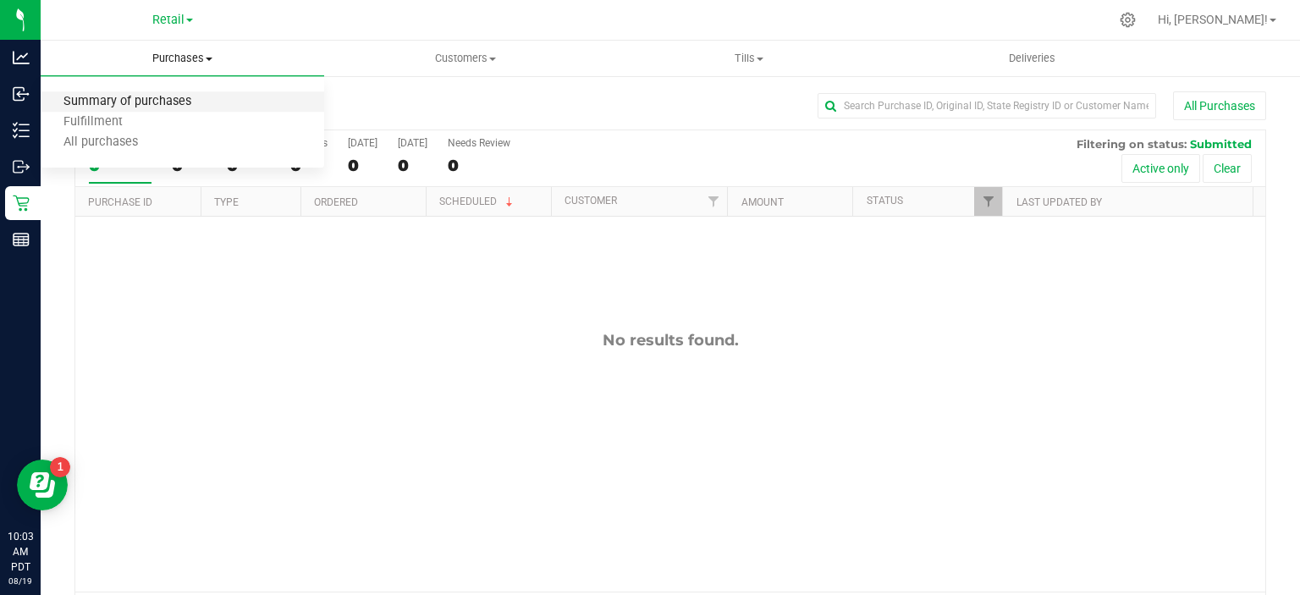
click at [164, 96] on span "Summary of purchases" at bounding box center [128, 102] width 174 height 14
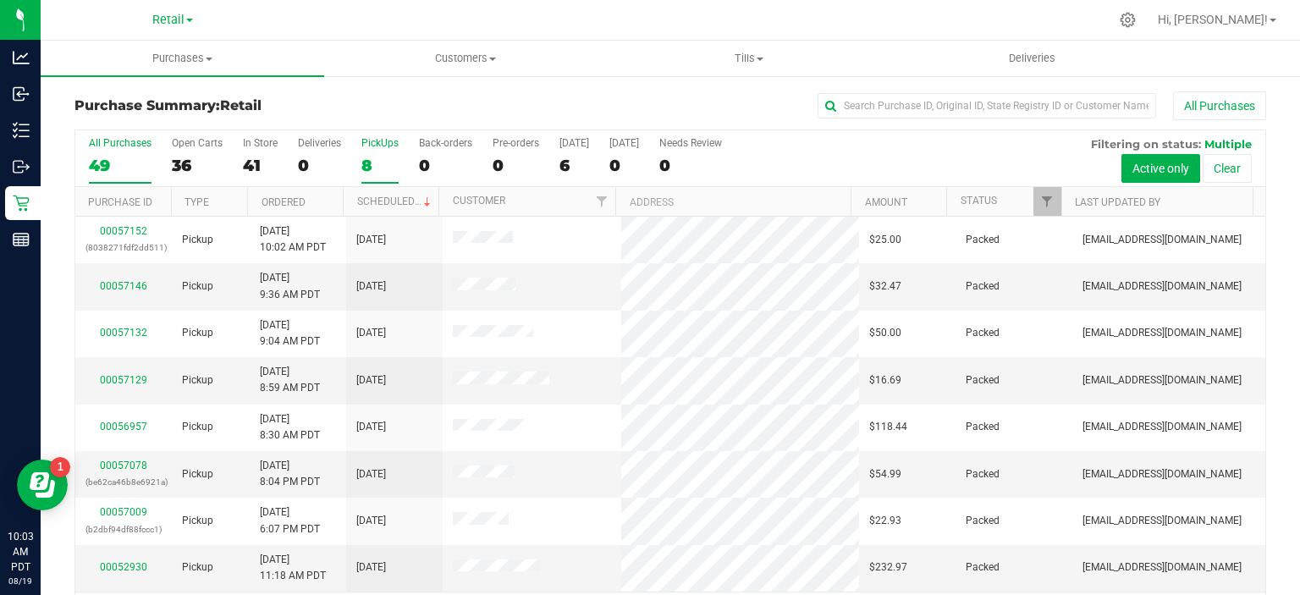
click at [366, 163] on div "8" at bounding box center [379, 165] width 37 height 19
click at [0, 0] on input "PickUps 8" at bounding box center [0, 0] width 0 height 0
click at [393, 196] on link "Scheduled" at bounding box center [395, 202] width 77 height 12
click at [429, 163] on div "0" at bounding box center [445, 165] width 53 height 19
click at [0, 0] on input "Back-orders 0" at bounding box center [0, 0] width 0 height 0
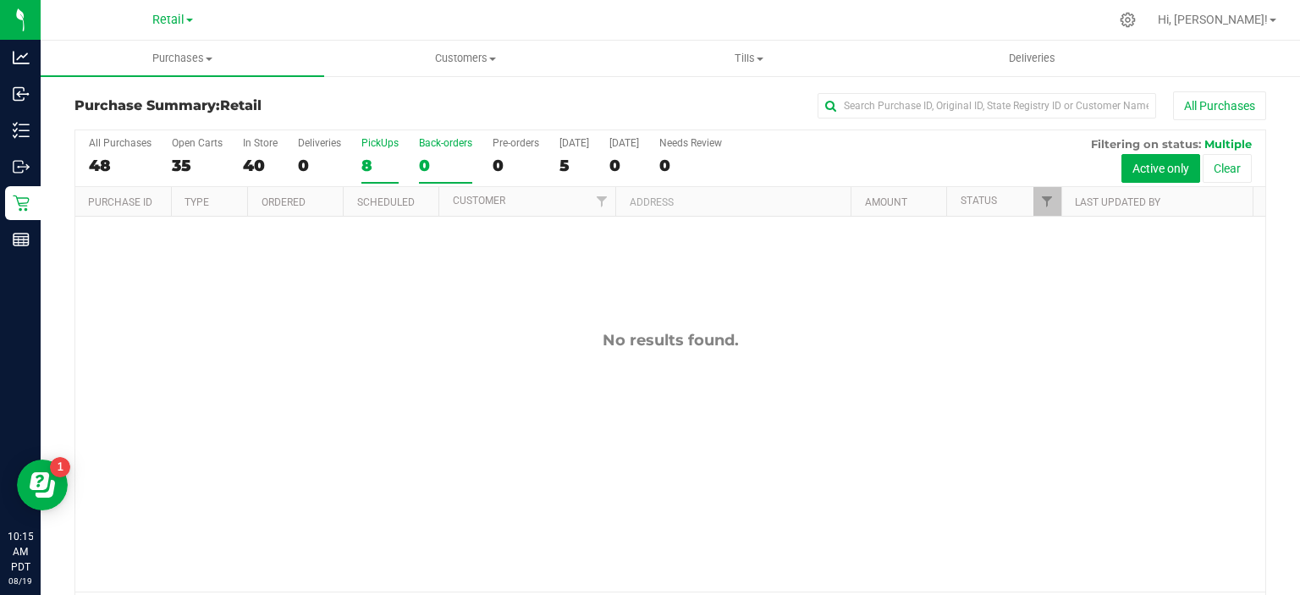
click at [369, 163] on div "8" at bounding box center [379, 165] width 37 height 19
click at [0, 0] on input "PickUps 8" at bounding box center [0, 0] width 0 height 0
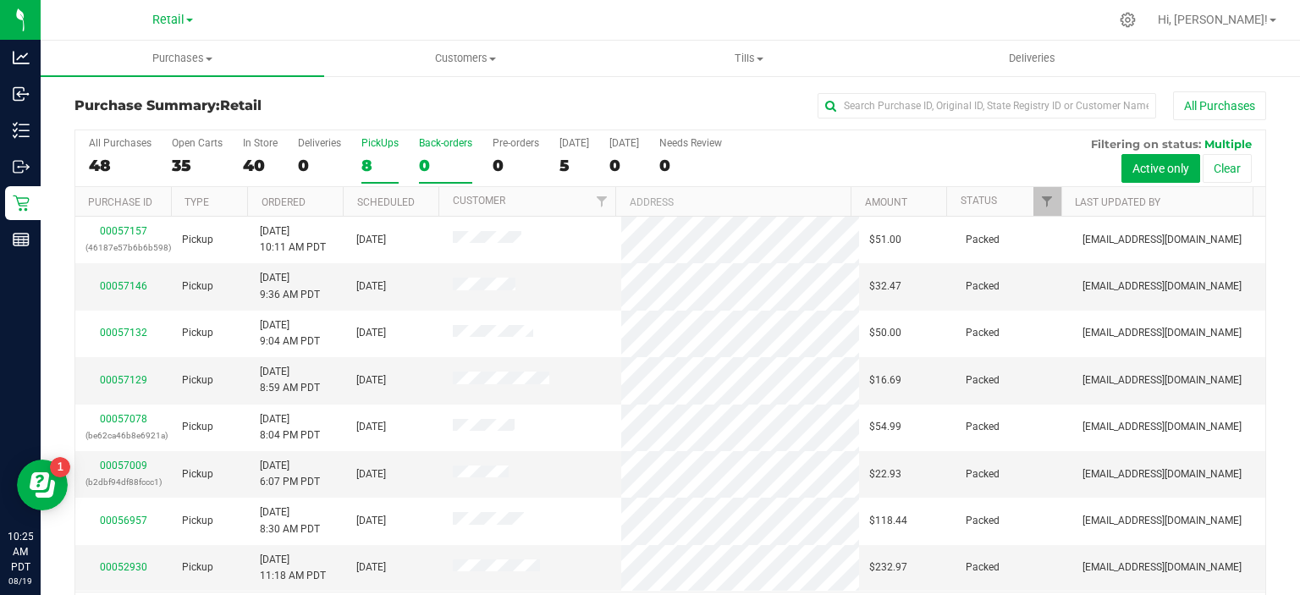
click at [427, 172] on div "0" at bounding box center [445, 165] width 53 height 19
click at [0, 0] on input "Back-orders 0" at bounding box center [0, 0] width 0 height 0
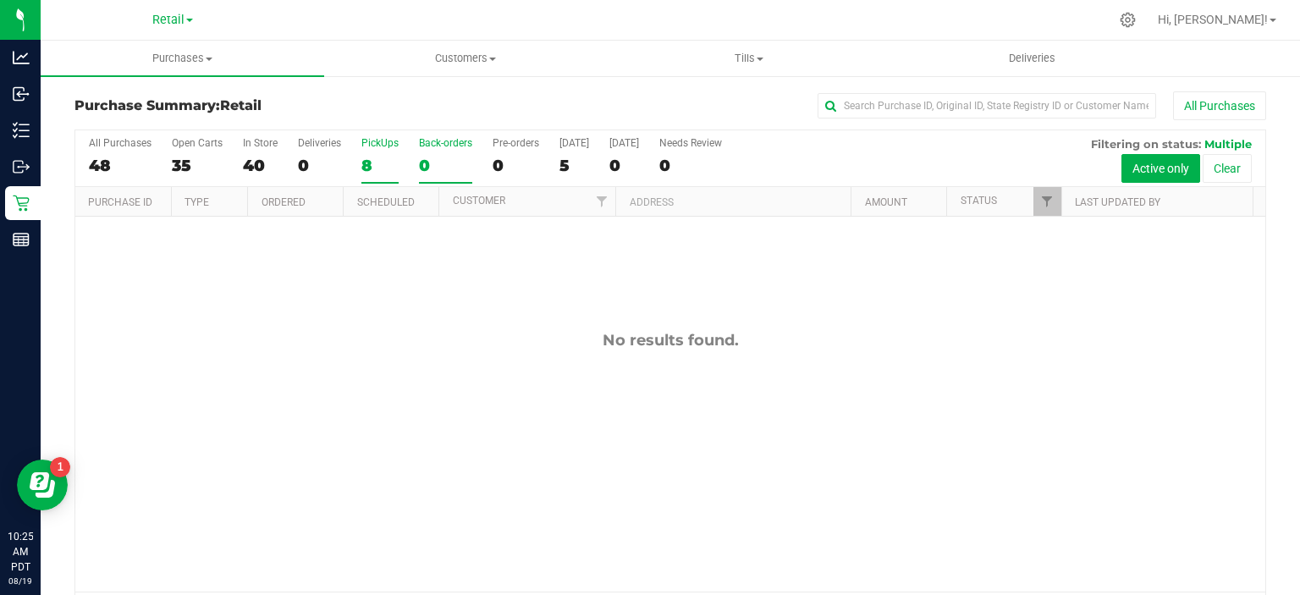
click at [372, 168] on div "8" at bounding box center [379, 165] width 37 height 19
click at [0, 0] on input "PickUps 8" at bounding box center [0, 0] width 0 height 0
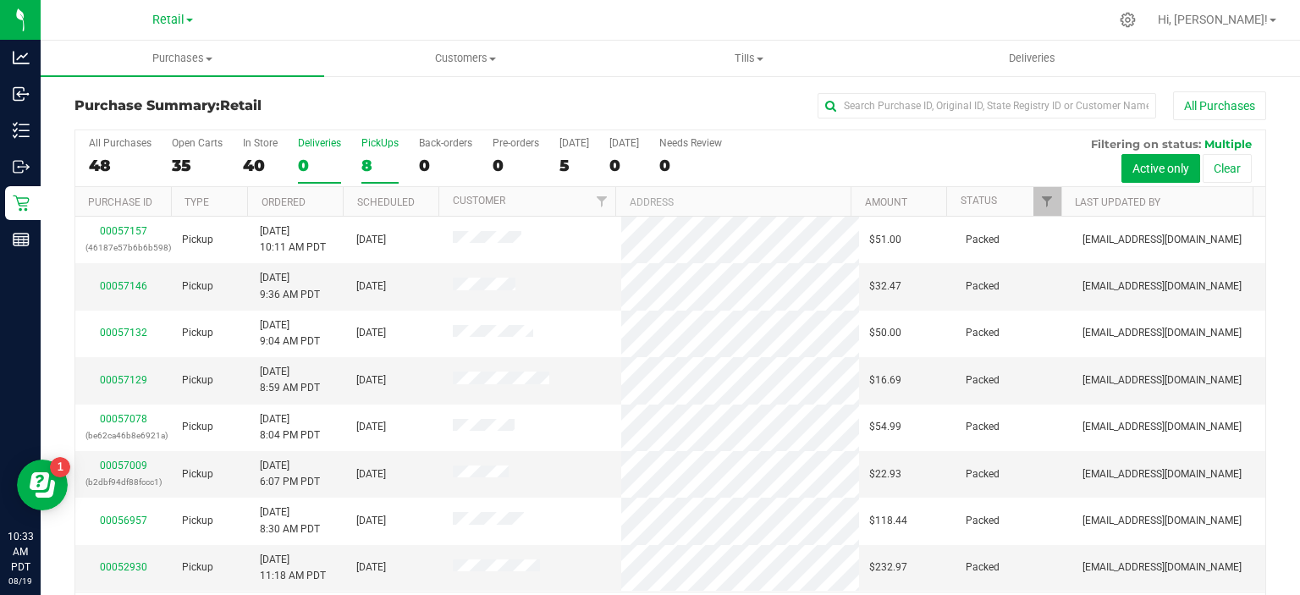
click at [298, 157] on div "0" at bounding box center [319, 165] width 43 height 19
click at [0, 0] on input "Deliveries 0" at bounding box center [0, 0] width 0 height 0
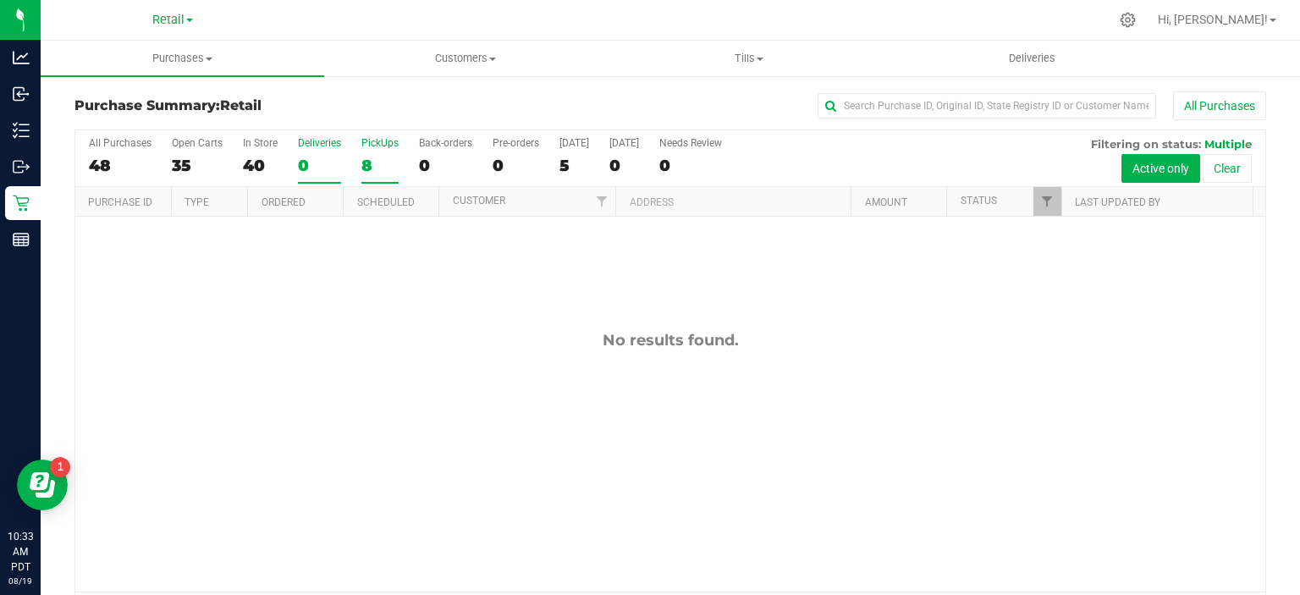
click at [372, 163] on div "8" at bounding box center [379, 165] width 37 height 19
click at [0, 0] on input "PickUps 8" at bounding box center [0, 0] width 0 height 0
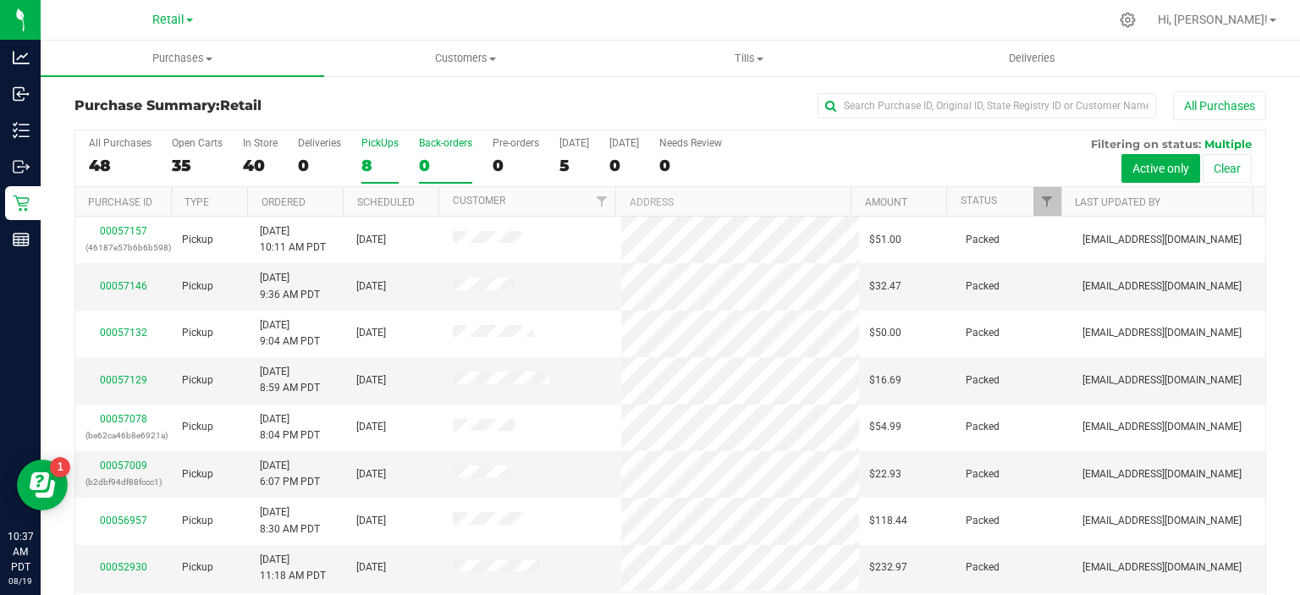
click at [423, 161] on div "0" at bounding box center [445, 165] width 53 height 19
click at [0, 0] on input "Back-orders 0" at bounding box center [0, 0] width 0 height 0
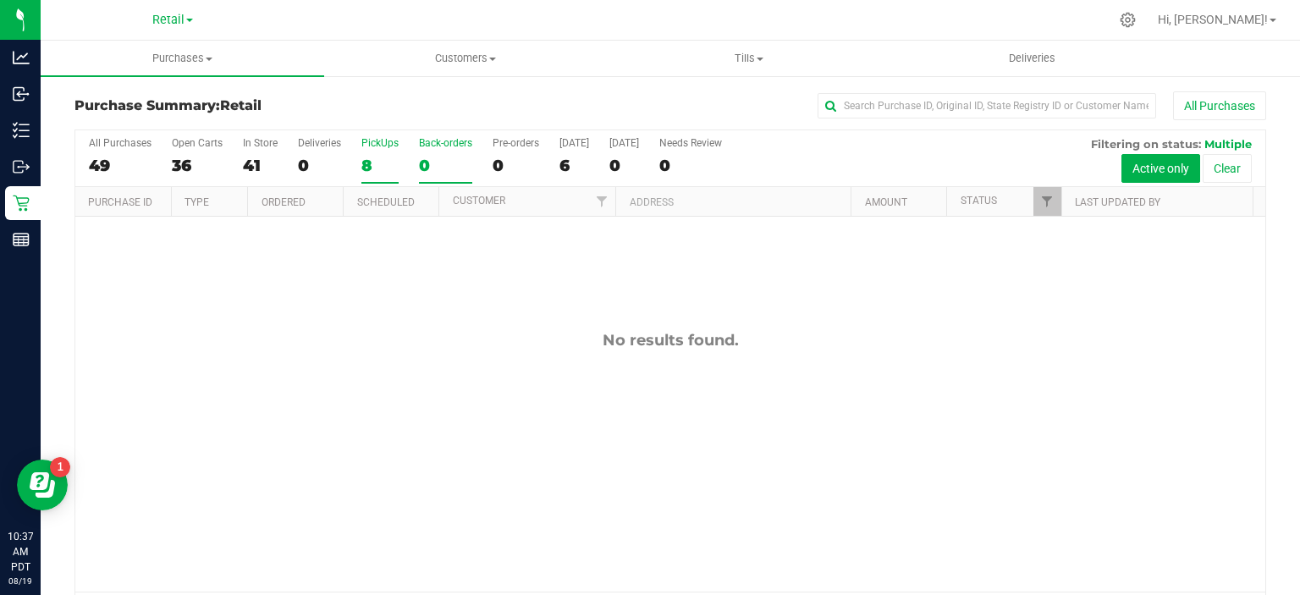
click at [370, 163] on div "8" at bounding box center [379, 165] width 37 height 19
click at [0, 0] on input "PickUps 8" at bounding box center [0, 0] width 0 height 0
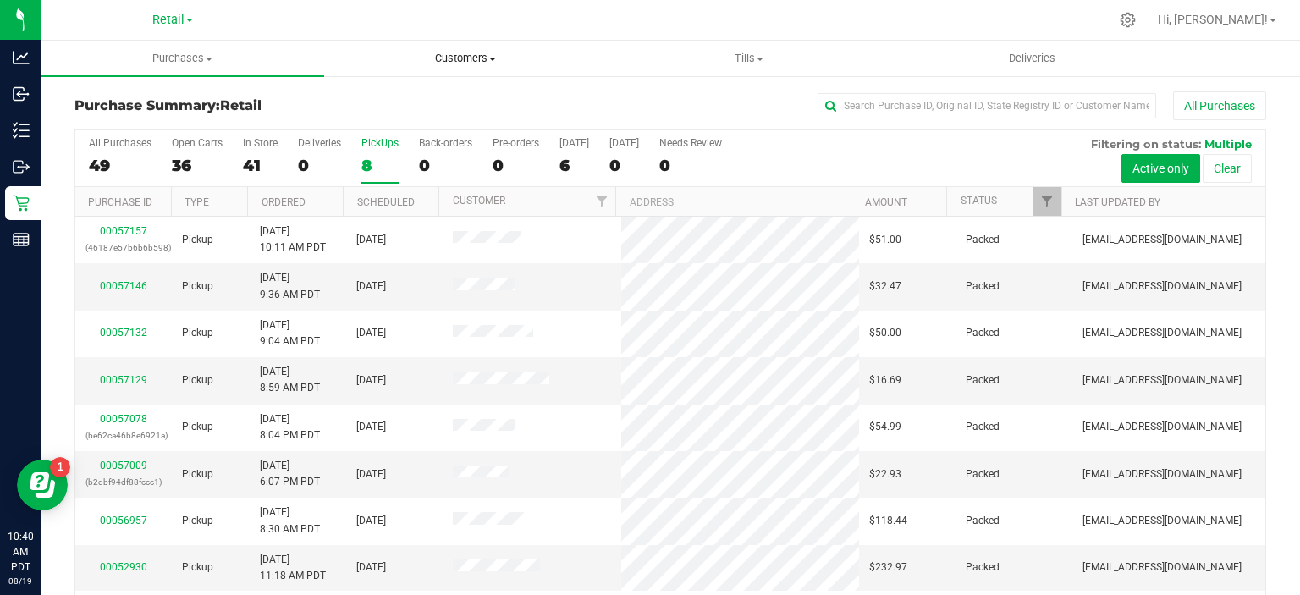
click at [490, 47] on uib-tab-heading "Customers All customers Add a new customer" at bounding box center [466, 58] width 282 height 34
click at [394, 95] on span "All customers" at bounding box center [385, 102] width 122 height 14
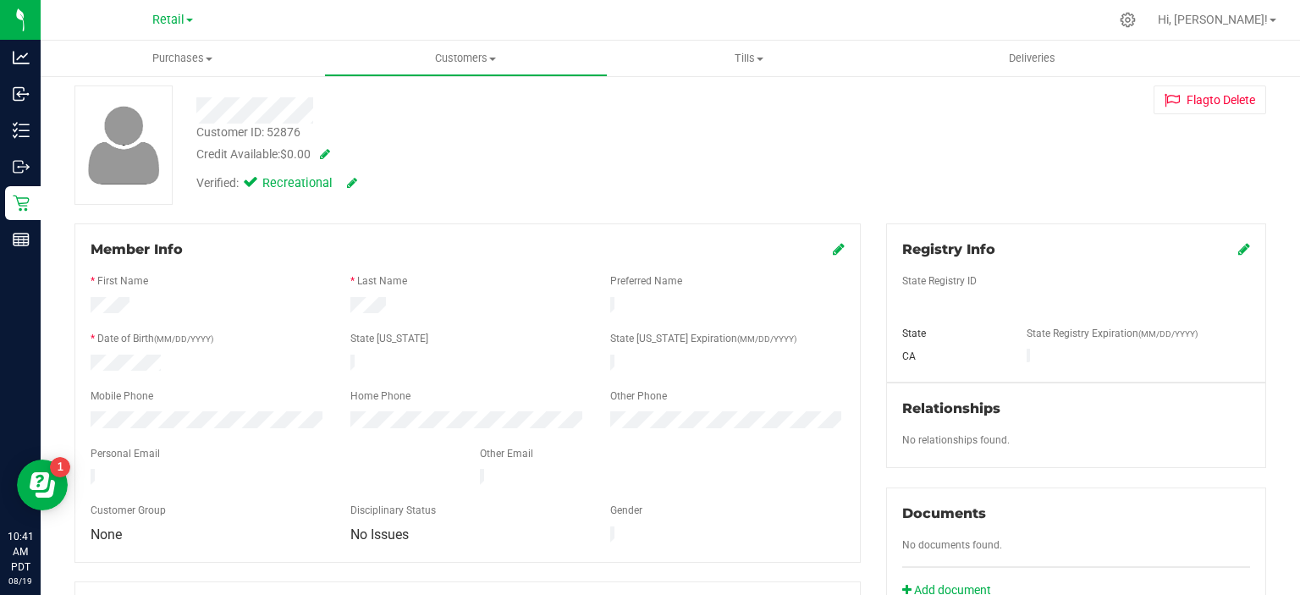
scroll to position [29, 0]
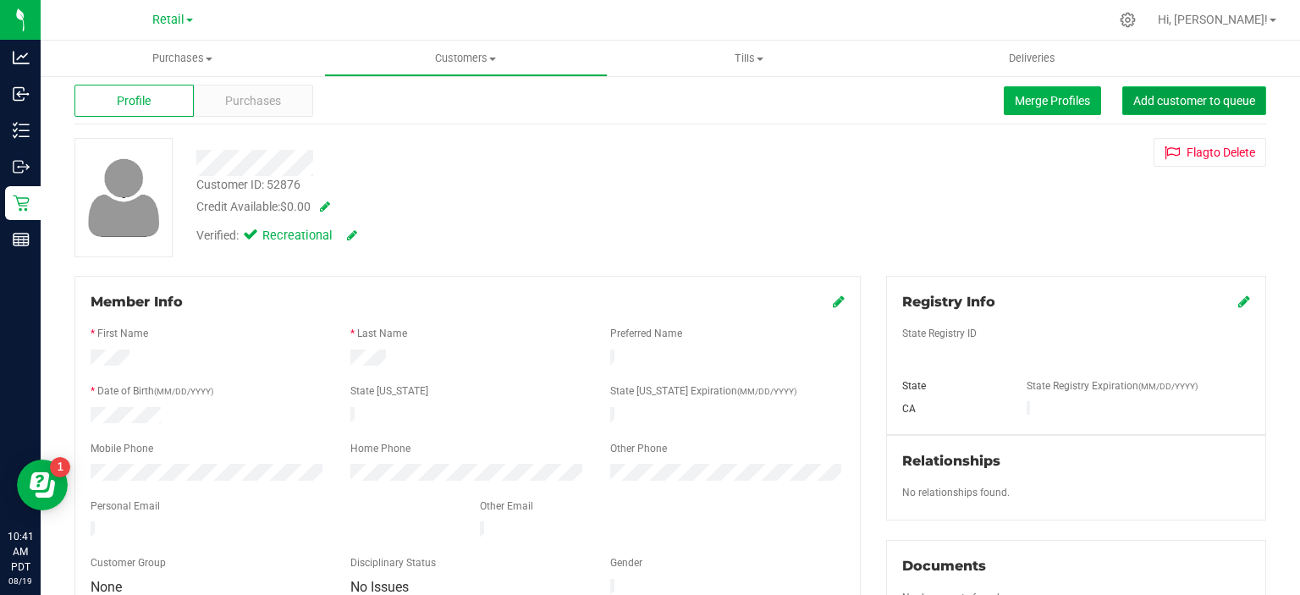
click at [1178, 105] on span "Add customer to queue" at bounding box center [1194, 101] width 122 height 14
click at [190, 57] on span "Purchases" at bounding box center [183, 58] width 284 height 15
click at [163, 99] on span "Summary of purchases" at bounding box center [128, 102] width 174 height 14
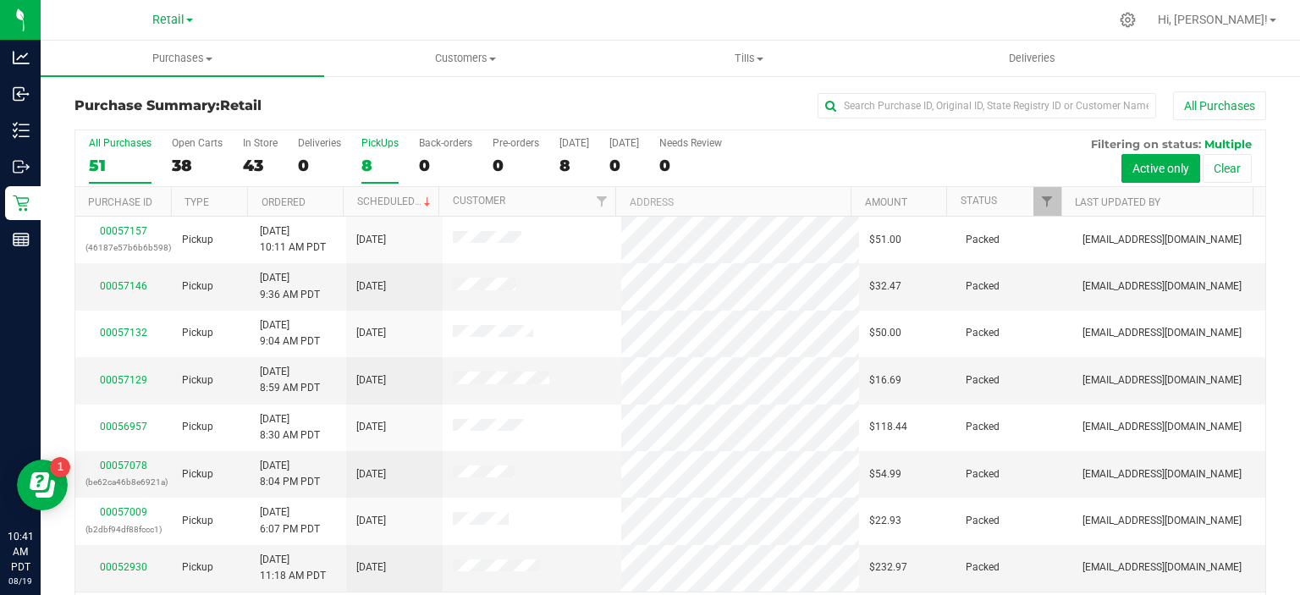
click at [366, 166] on div "8" at bounding box center [379, 165] width 37 height 19
click at [0, 0] on input "PickUps 8" at bounding box center [0, 0] width 0 height 0
click at [401, 201] on link "Scheduled" at bounding box center [395, 202] width 77 height 12
click at [424, 165] on div "0" at bounding box center [445, 165] width 53 height 19
click at [0, 0] on input "Back-orders 0" at bounding box center [0, 0] width 0 height 0
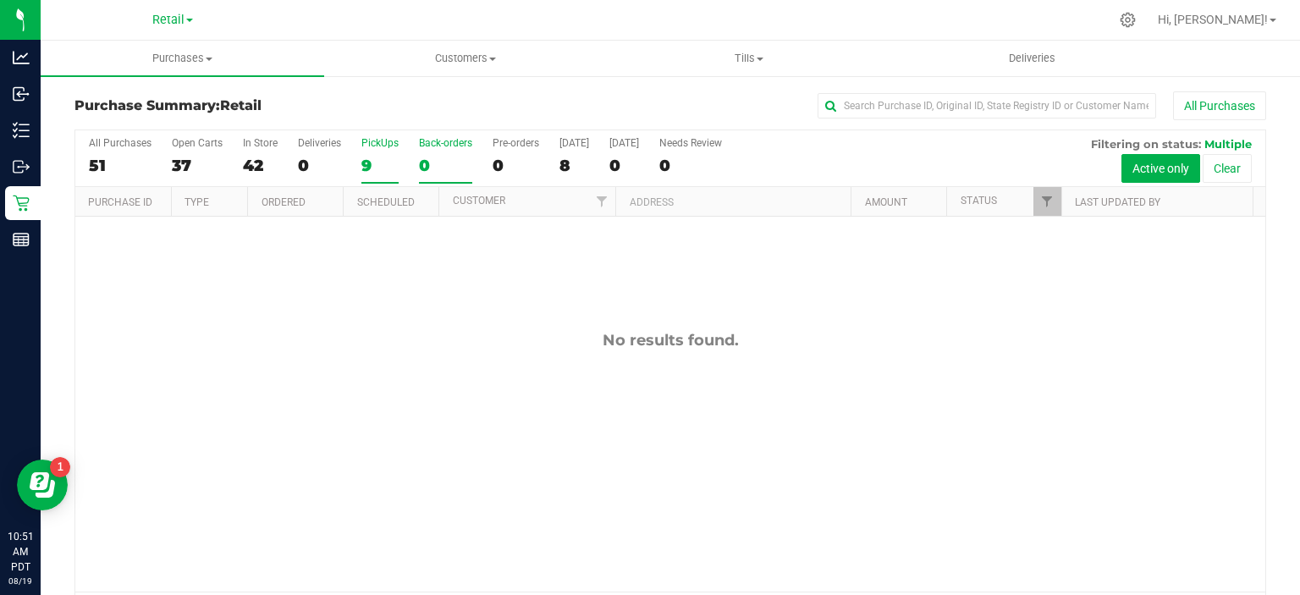
click at [365, 170] on div "9" at bounding box center [379, 165] width 37 height 19
click at [0, 0] on input "PickUps 9" at bounding box center [0, 0] width 0 height 0
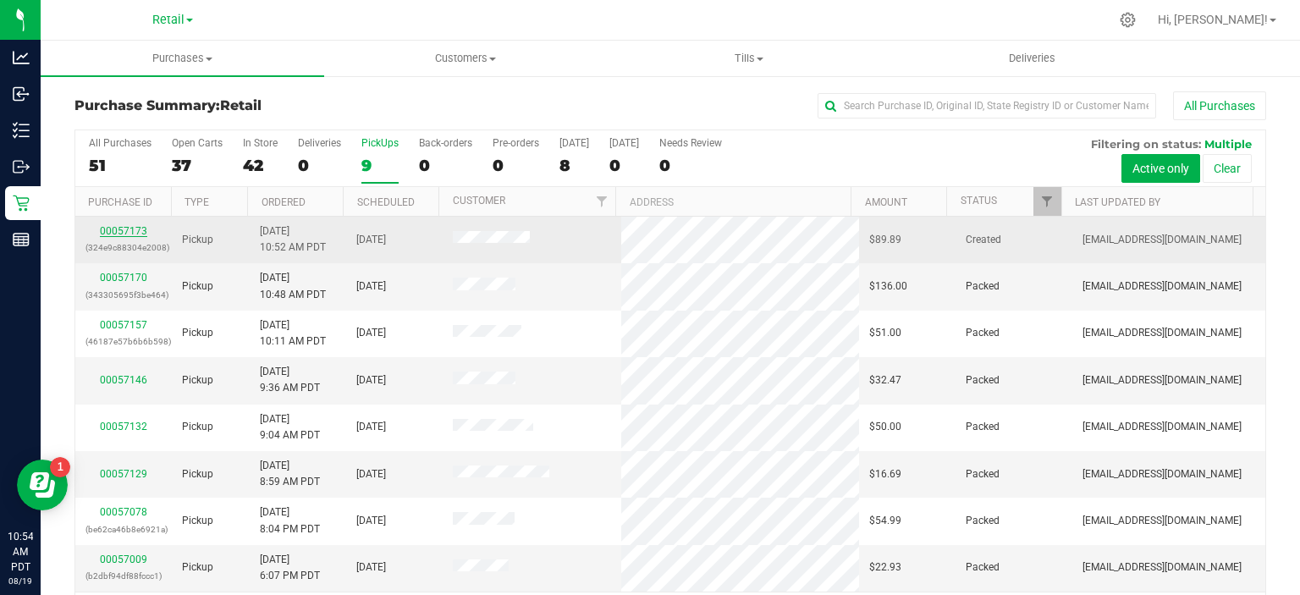
click at [118, 225] on link "00057173" at bounding box center [123, 231] width 47 height 12
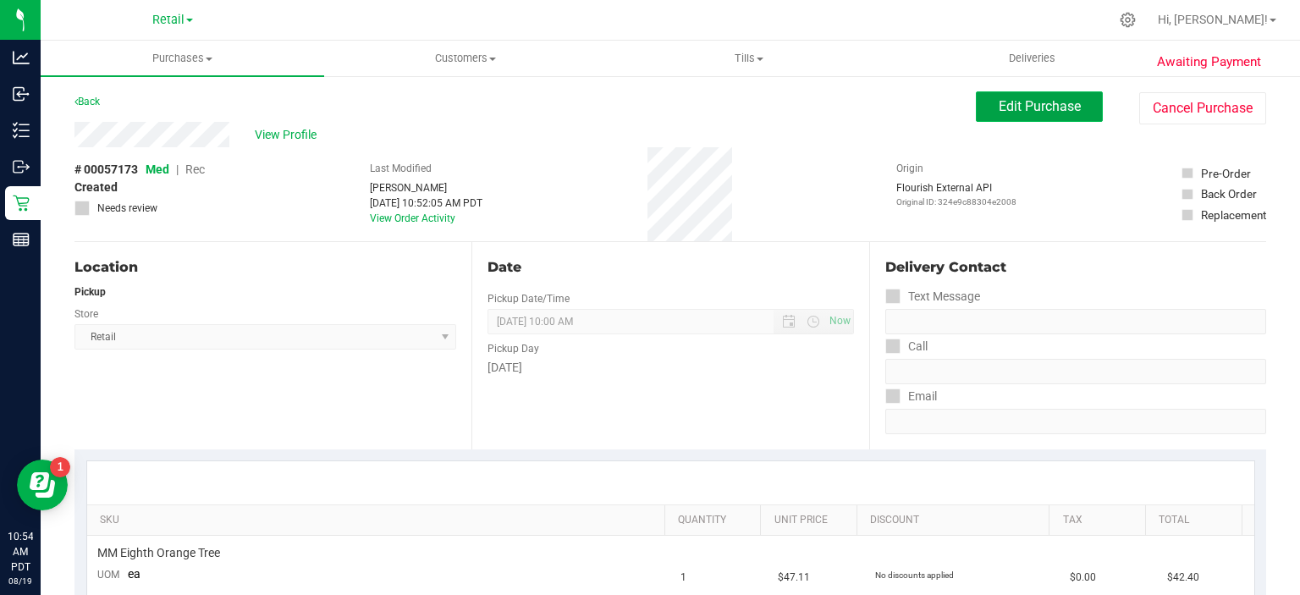
click at [1039, 110] on span "Edit Purchase" at bounding box center [1040, 106] width 82 height 16
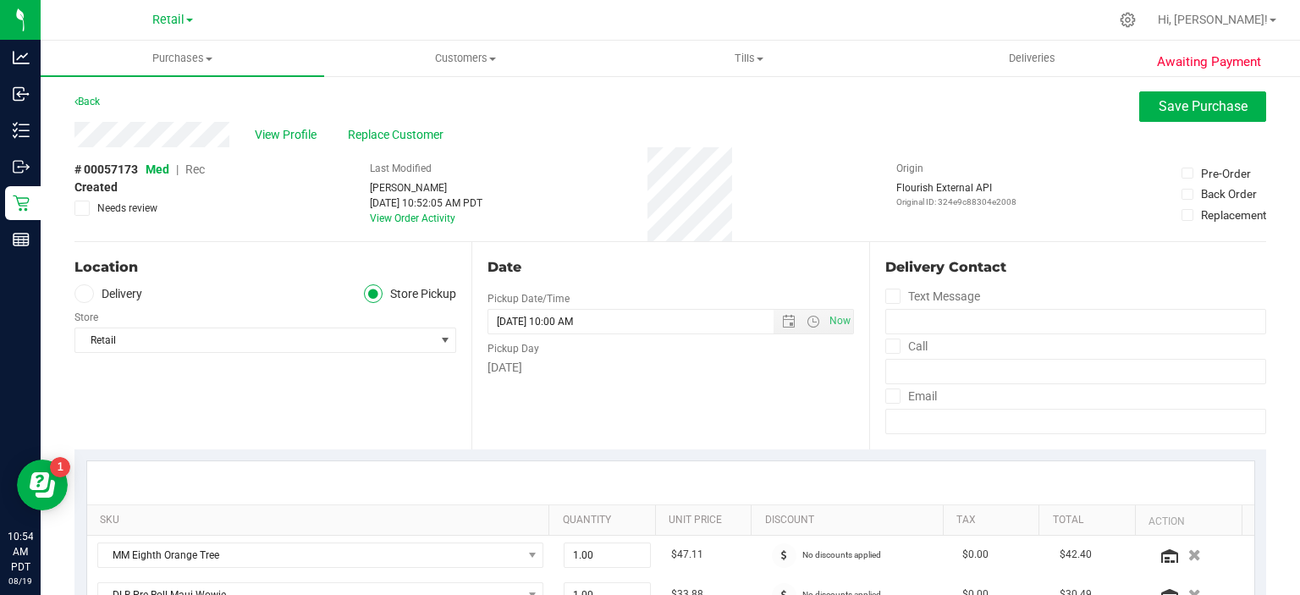
click at [204, 172] on span "Rec" at bounding box center [194, 170] width 19 height 14
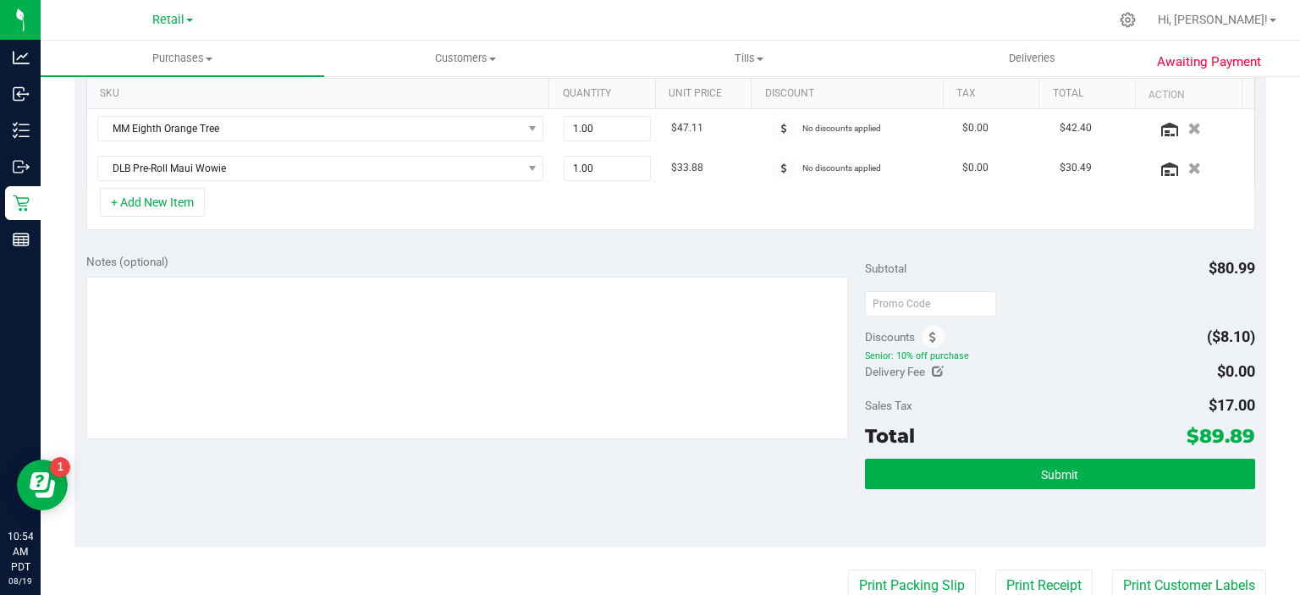
scroll to position [440, 0]
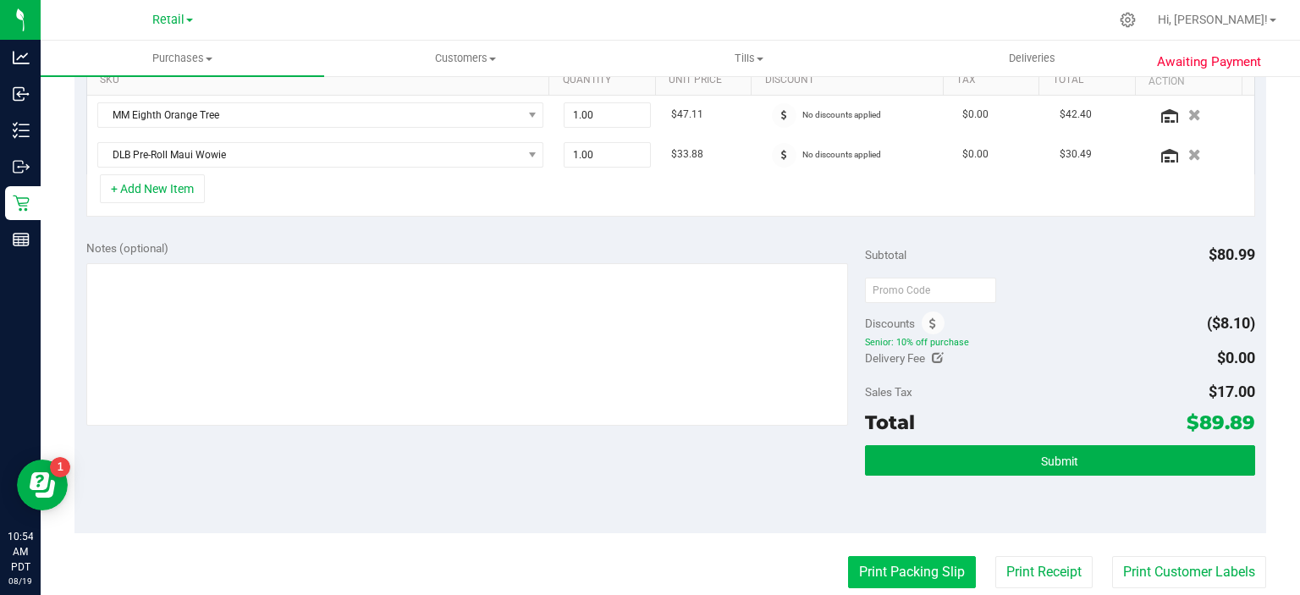
click at [880, 561] on button "Print Packing Slip" at bounding box center [912, 572] width 128 height 32
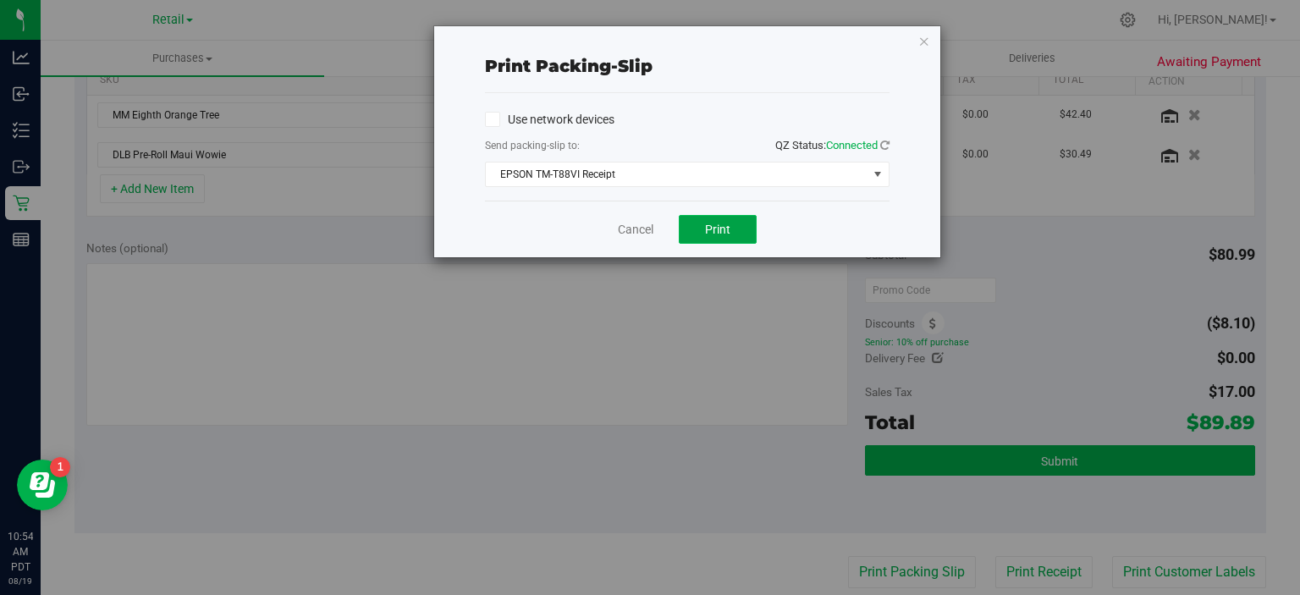
click at [743, 229] on button "Print" at bounding box center [718, 229] width 78 height 29
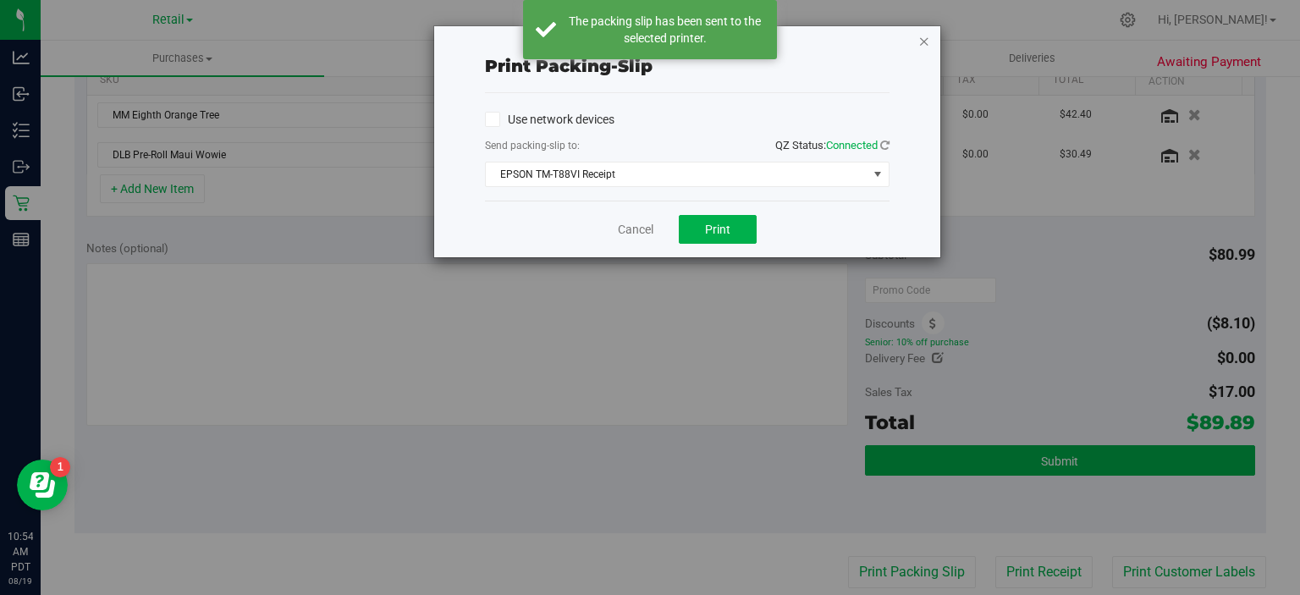
click at [928, 35] on icon "button" at bounding box center [924, 40] width 12 height 20
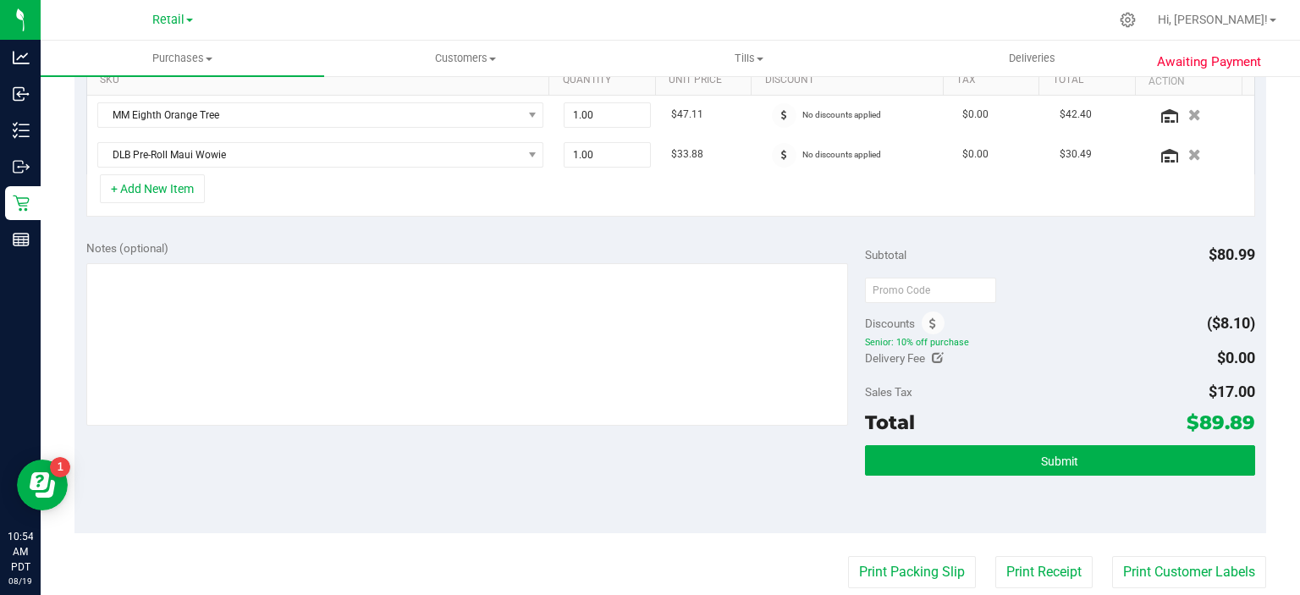
click at [1115, 426] on div "Total $89.89" at bounding box center [1059, 422] width 389 height 30
click at [1138, 458] on button "Submit" at bounding box center [1059, 460] width 389 height 30
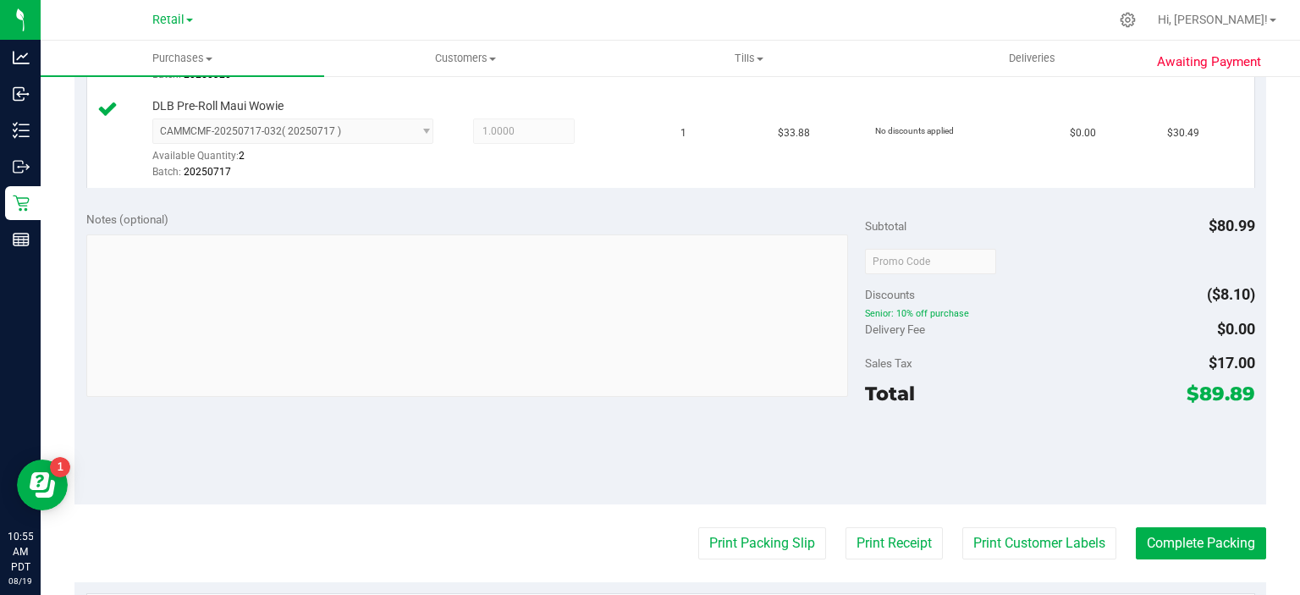
scroll to position [548, 0]
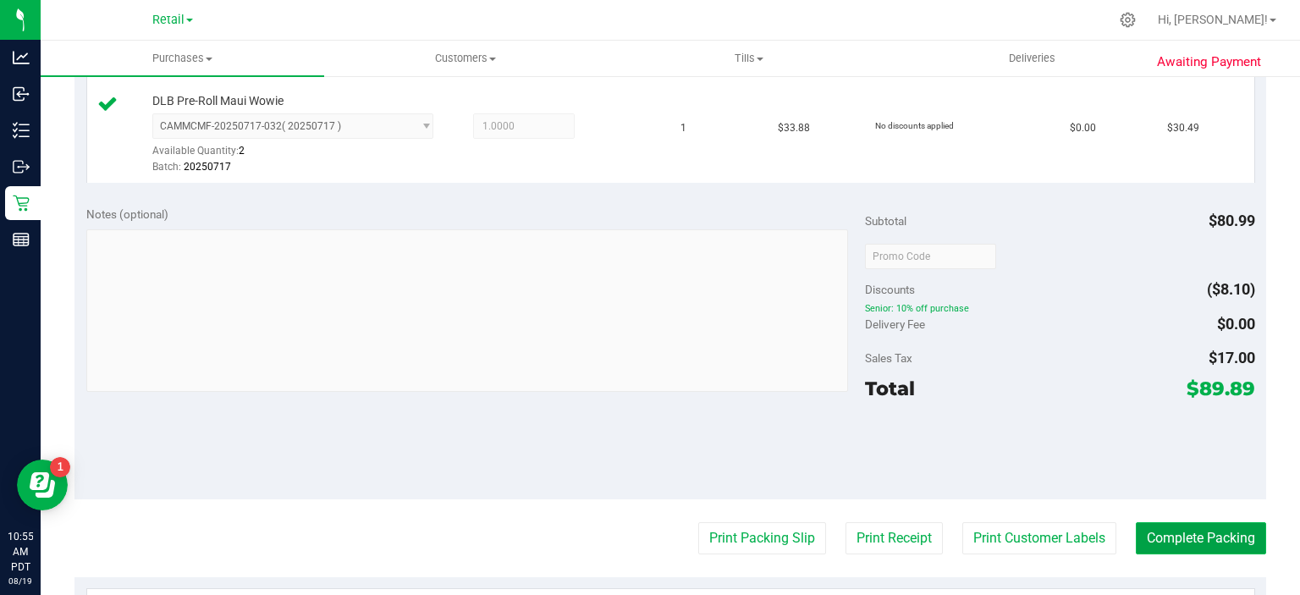
click at [1181, 533] on button "Complete Packing" at bounding box center [1201, 538] width 130 height 32
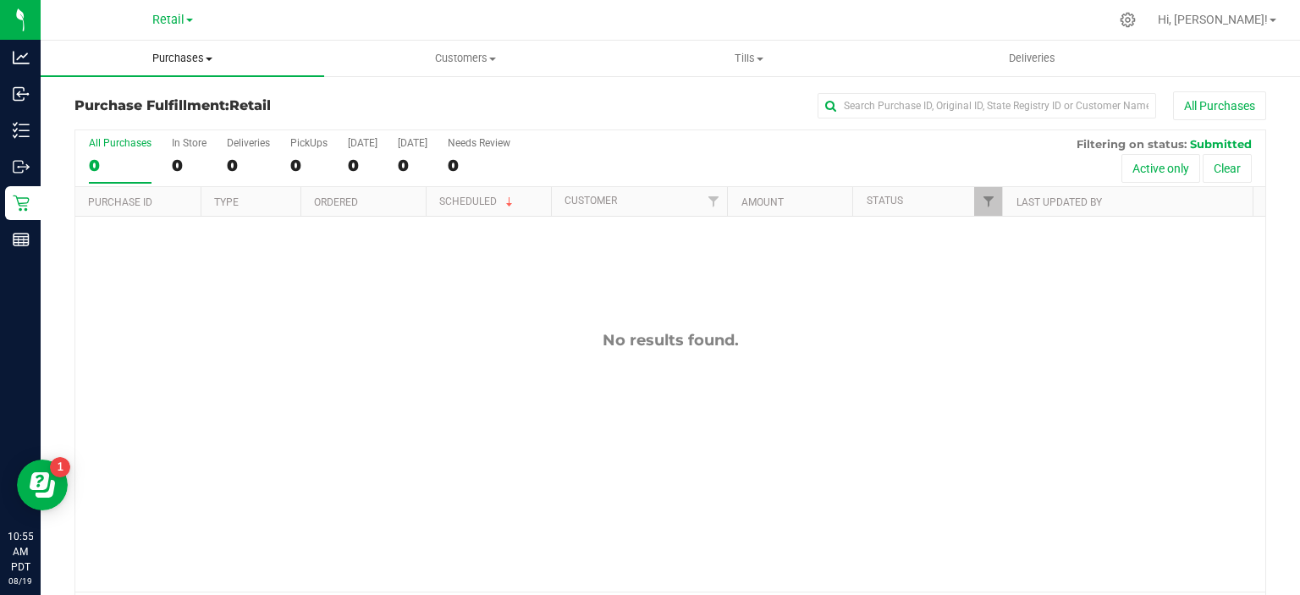
click at [209, 58] on span at bounding box center [209, 59] width 7 height 3
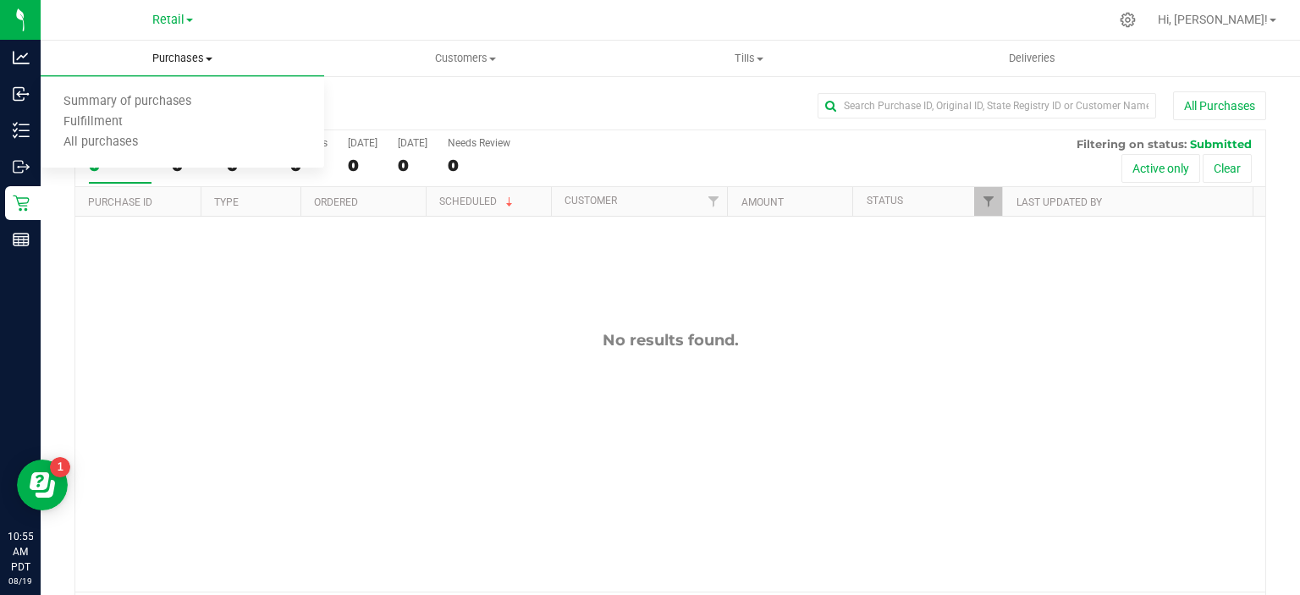
click at [179, 98] on span "Summary of purchases" at bounding box center [128, 102] width 174 height 14
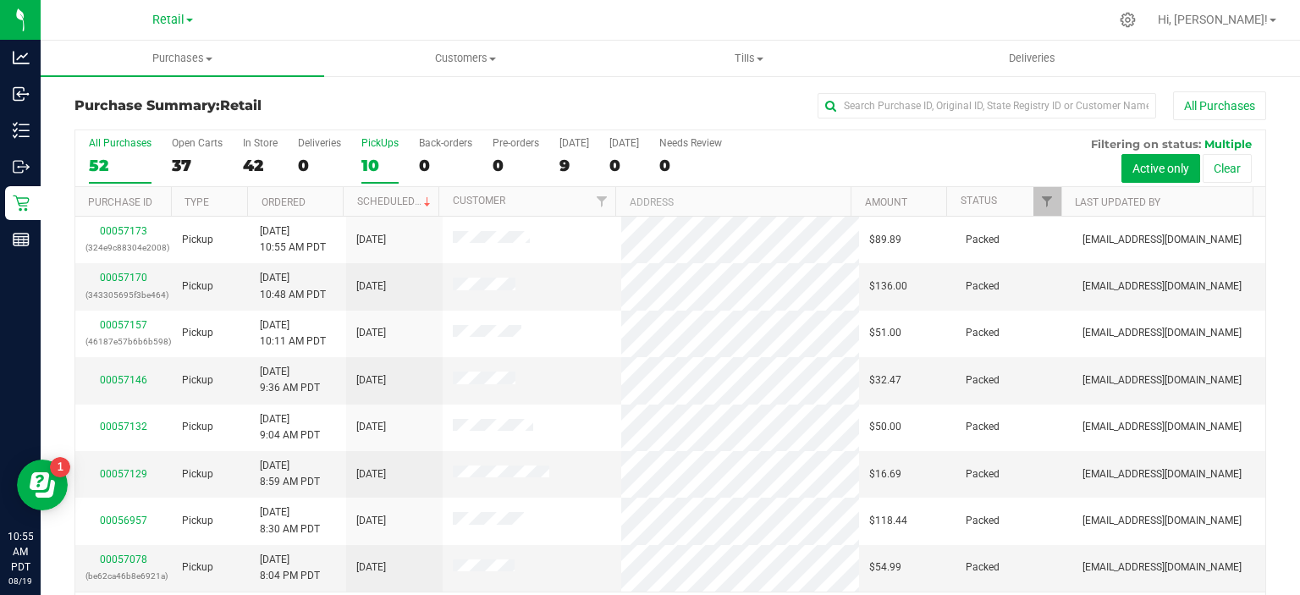
click at [383, 152] on label "PickUps 10" at bounding box center [379, 160] width 37 height 47
click at [0, 0] on input "PickUps 10" at bounding box center [0, 0] width 0 height 0
click at [421, 200] on span at bounding box center [428, 203] width 14 height 14
click at [431, 173] on div "0" at bounding box center [445, 165] width 53 height 19
click at [0, 0] on input "Back-orders 0" at bounding box center [0, 0] width 0 height 0
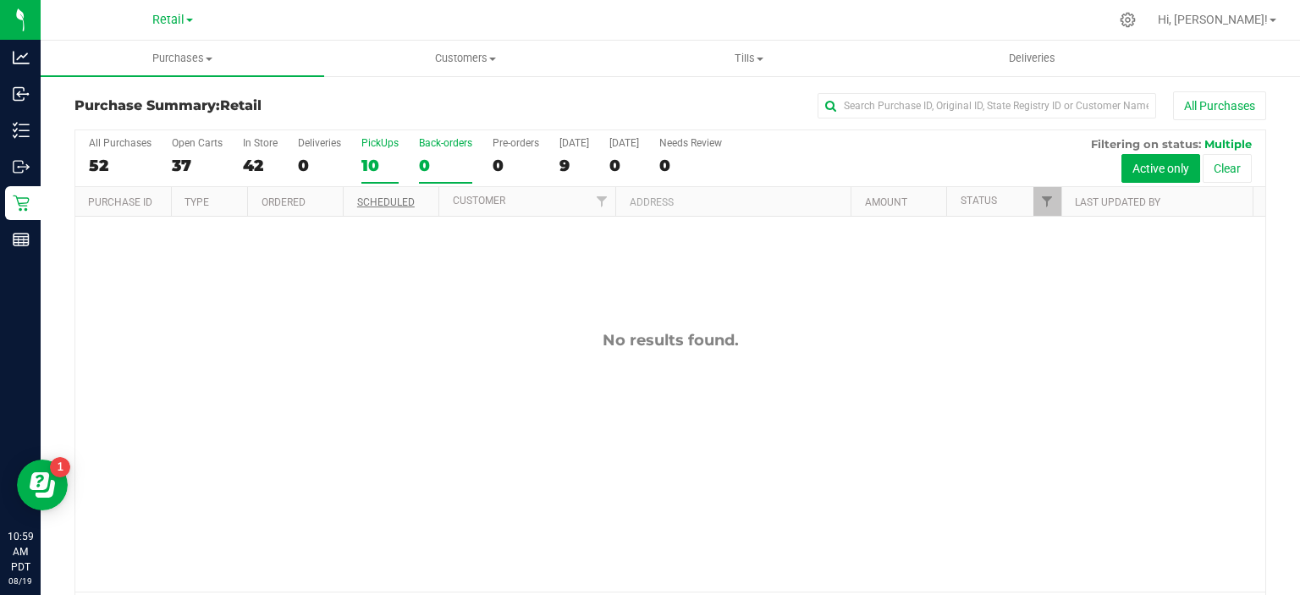
click at [377, 169] on div "10" at bounding box center [379, 165] width 37 height 19
click at [0, 0] on input "PickUps 10" at bounding box center [0, 0] width 0 height 0
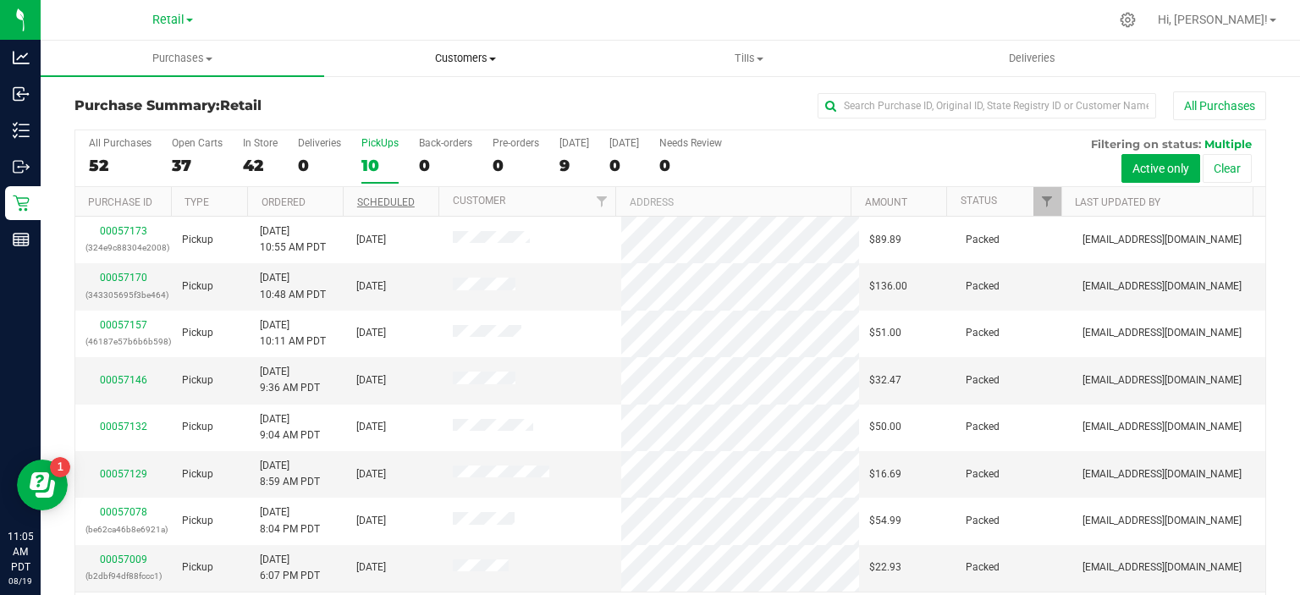
click at [480, 58] on span "Customers" at bounding box center [466, 58] width 282 height 15
click at [410, 96] on span "All customers" at bounding box center [385, 102] width 122 height 14
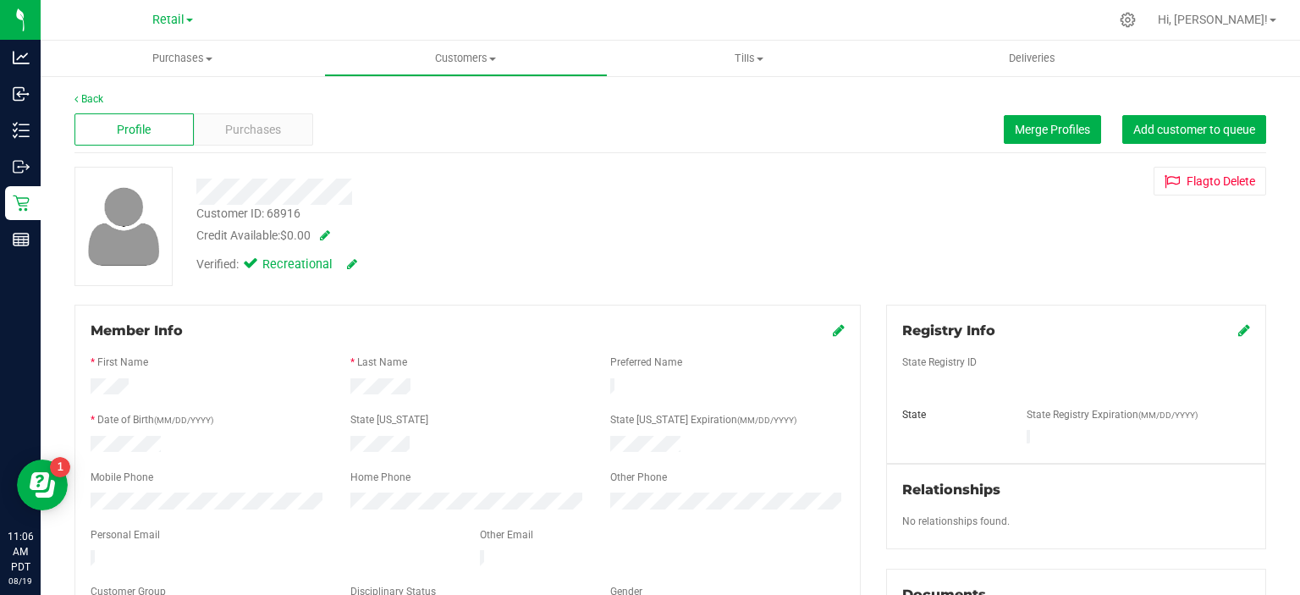
click at [833, 331] on icon at bounding box center [839, 330] width 12 height 14
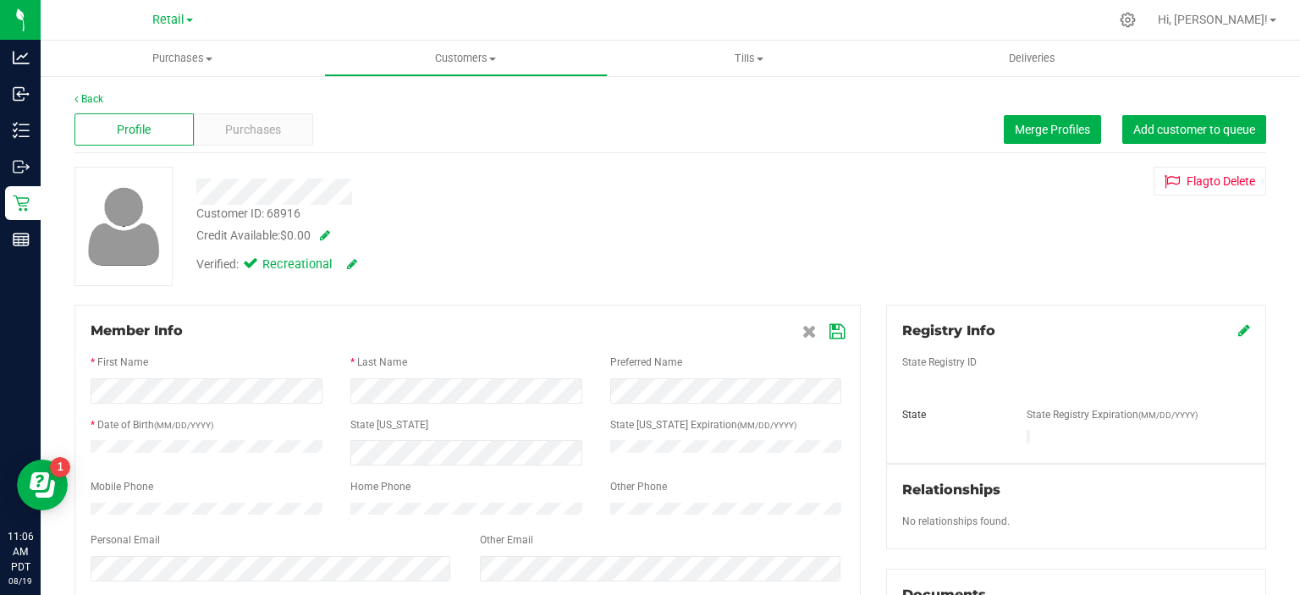
click at [833, 330] on icon at bounding box center [836, 332] width 15 height 14
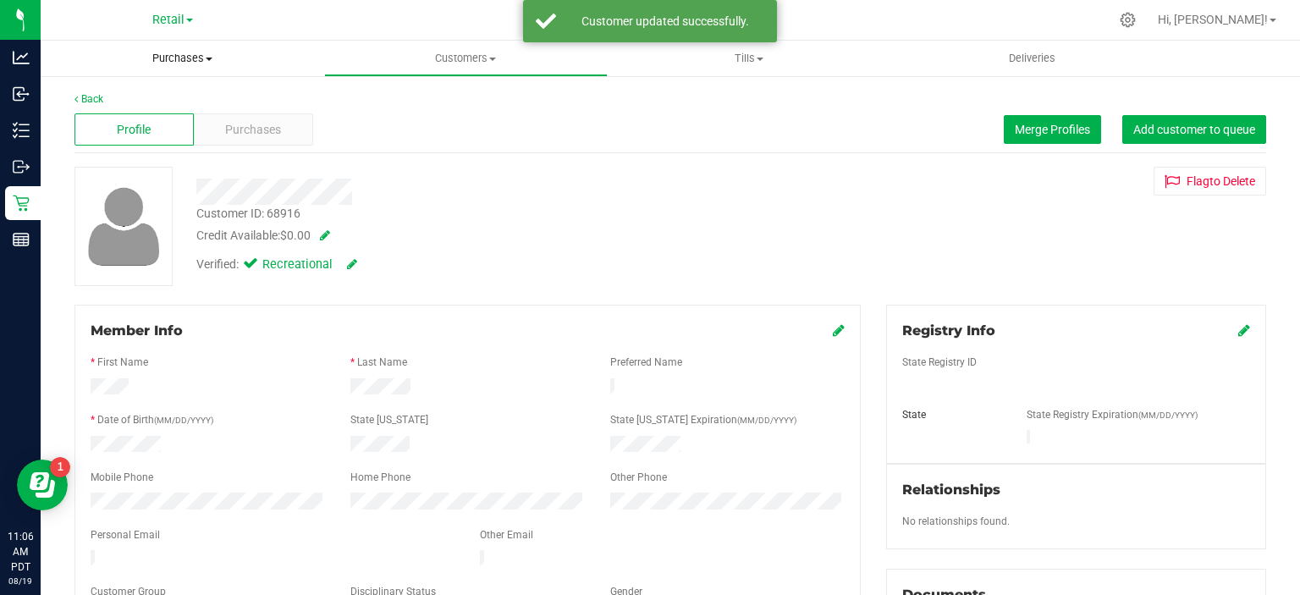
click at [188, 58] on span "Purchases" at bounding box center [183, 58] width 284 height 15
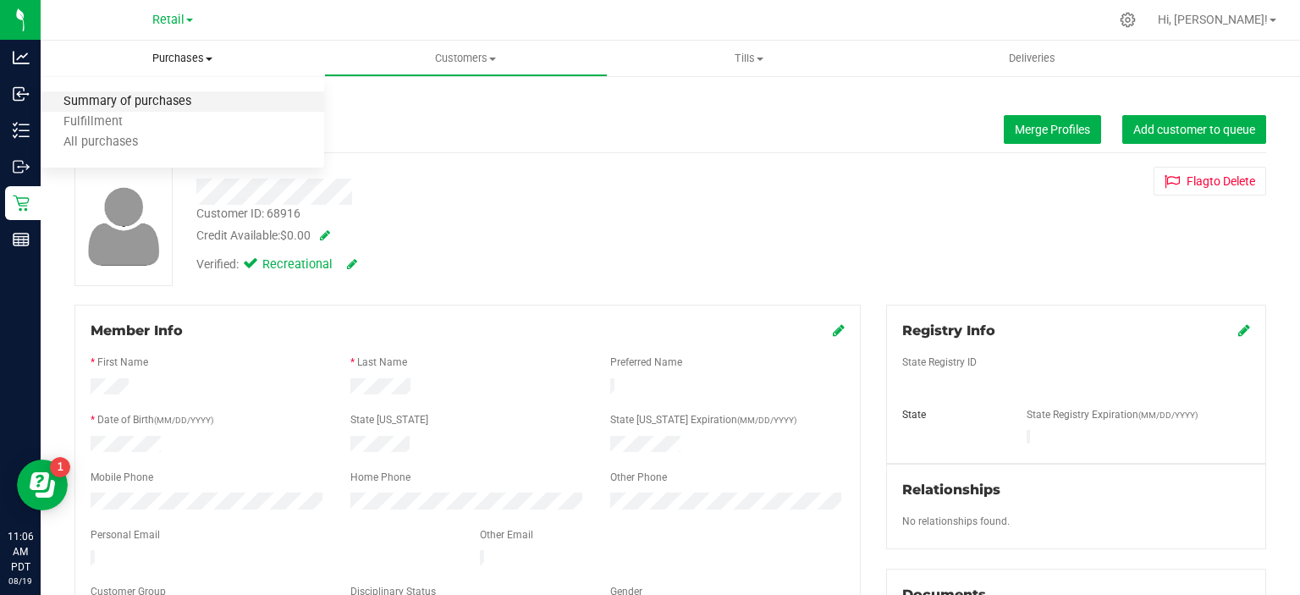
click at [156, 97] on span "Summary of purchases" at bounding box center [128, 102] width 174 height 14
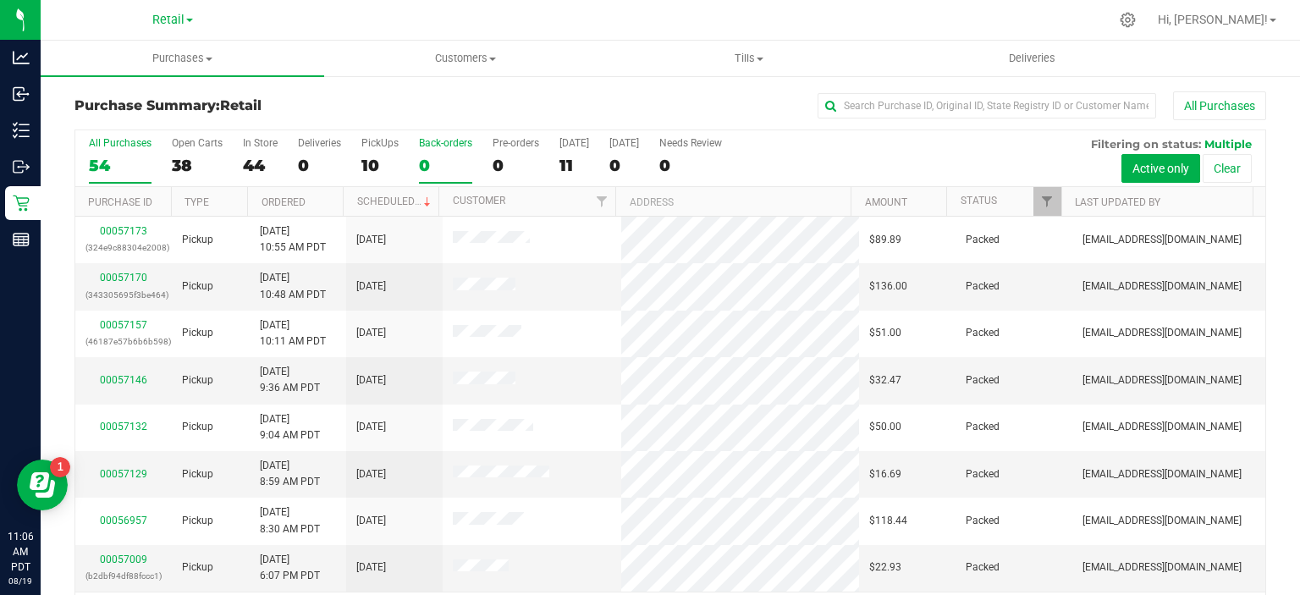
click at [432, 158] on div "0" at bounding box center [445, 165] width 53 height 19
click at [0, 0] on input "Back-orders 0" at bounding box center [0, 0] width 0 height 0
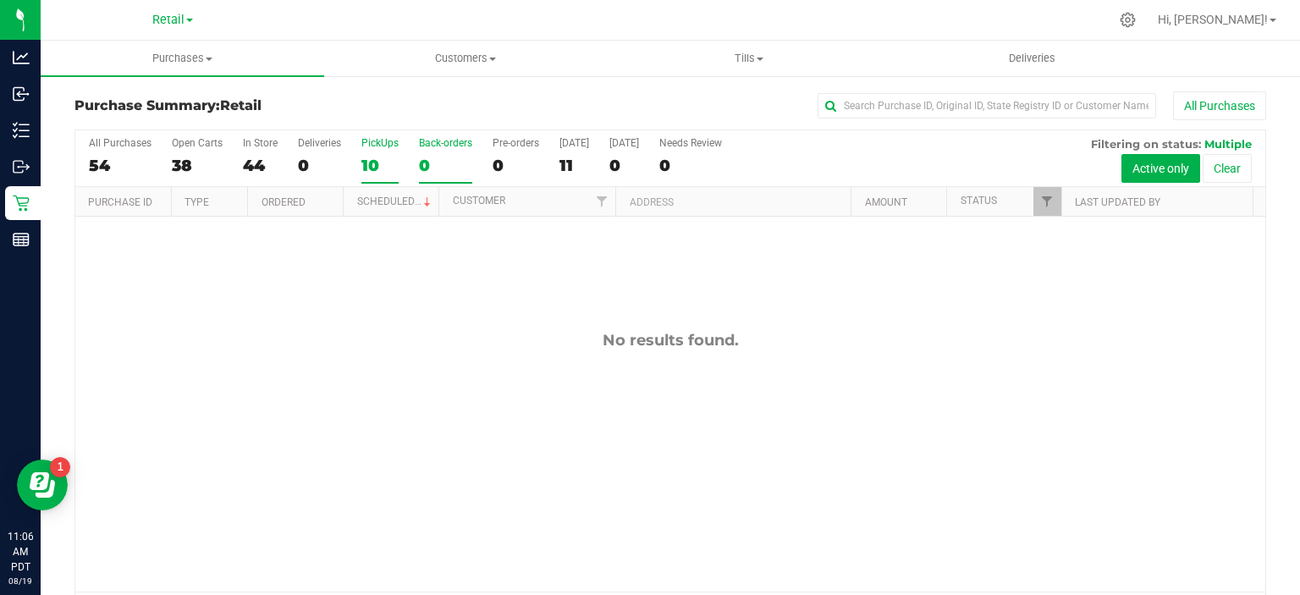
click at [378, 165] on div "10" at bounding box center [379, 165] width 37 height 19
click at [0, 0] on input "PickUps 10" at bounding box center [0, 0] width 0 height 0
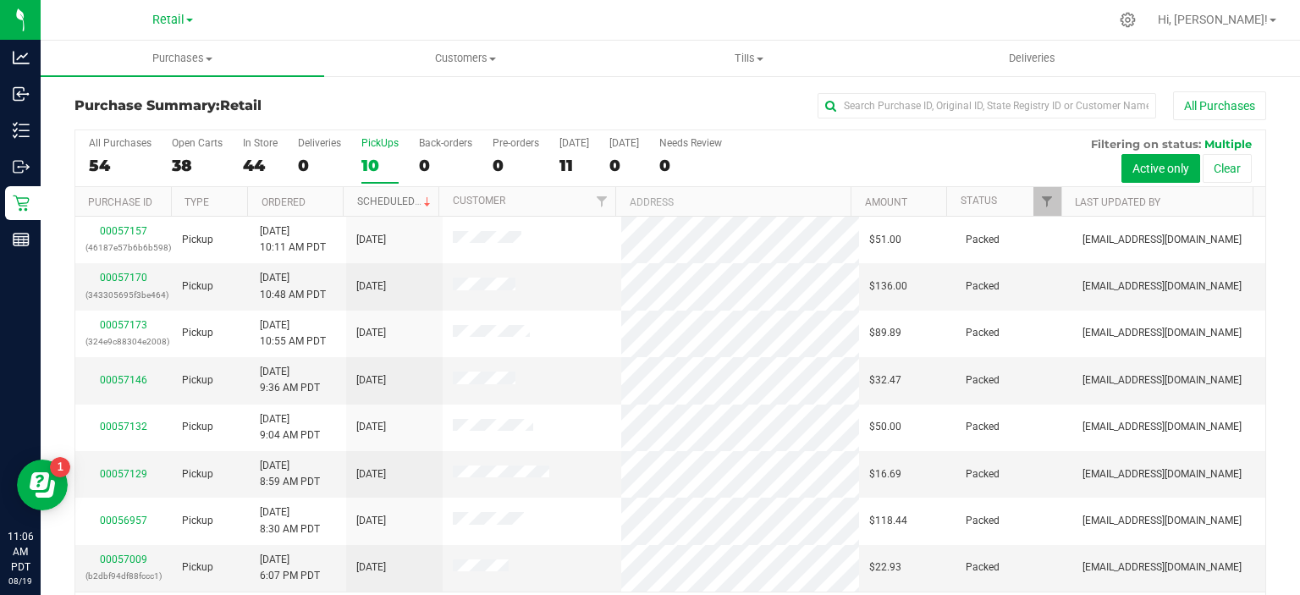
click at [402, 201] on link "Scheduled" at bounding box center [395, 202] width 77 height 12
click at [438, 165] on div "0" at bounding box center [445, 165] width 53 height 19
click at [0, 0] on input "Back-orders 0" at bounding box center [0, 0] width 0 height 0
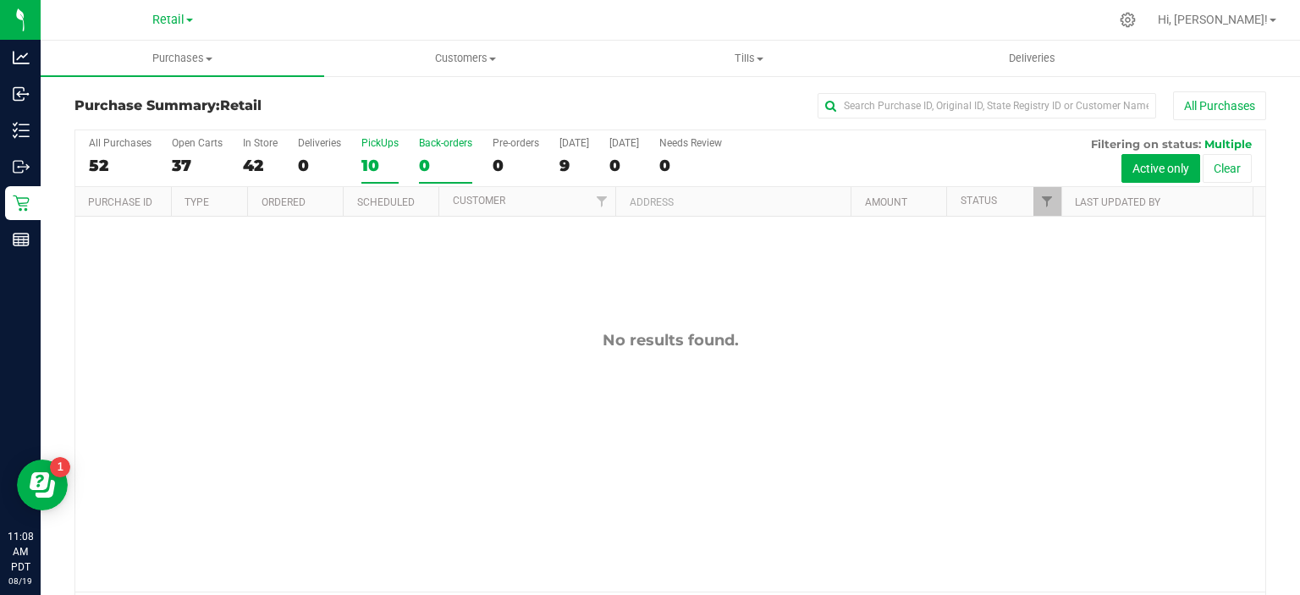
click at [376, 167] on div "10" at bounding box center [379, 165] width 37 height 19
click at [0, 0] on input "PickUps 10" at bounding box center [0, 0] width 0 height 0
